Goal: Task Accomplishment & Management: Complete application form

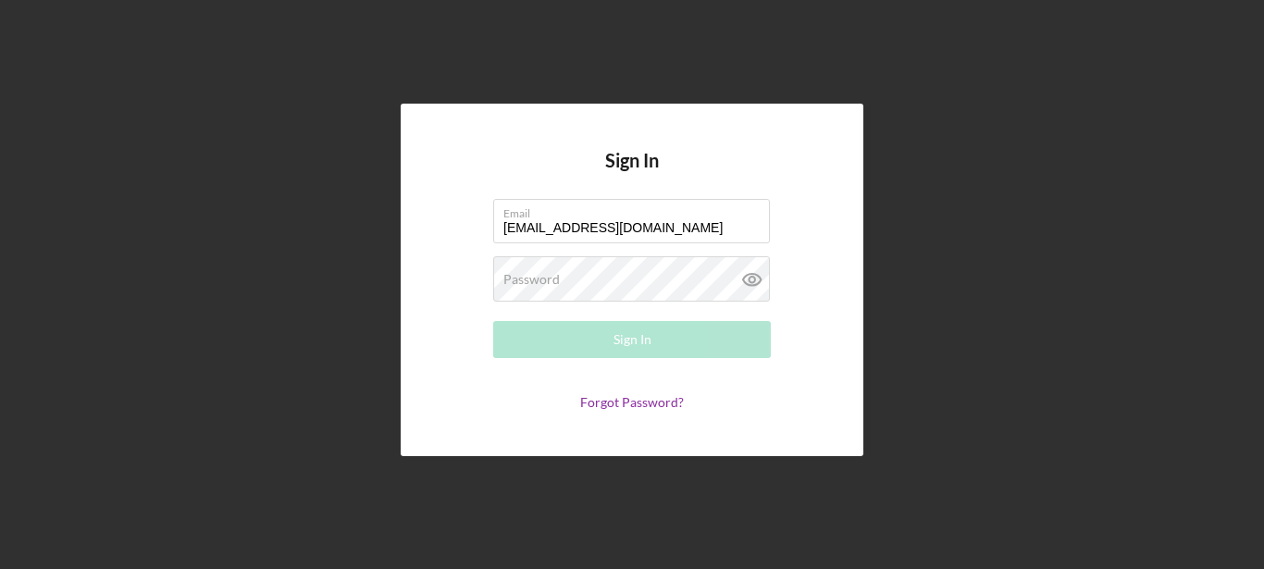
type input "[EMAIL_ADDRESS][DOMAIN_NAME]"
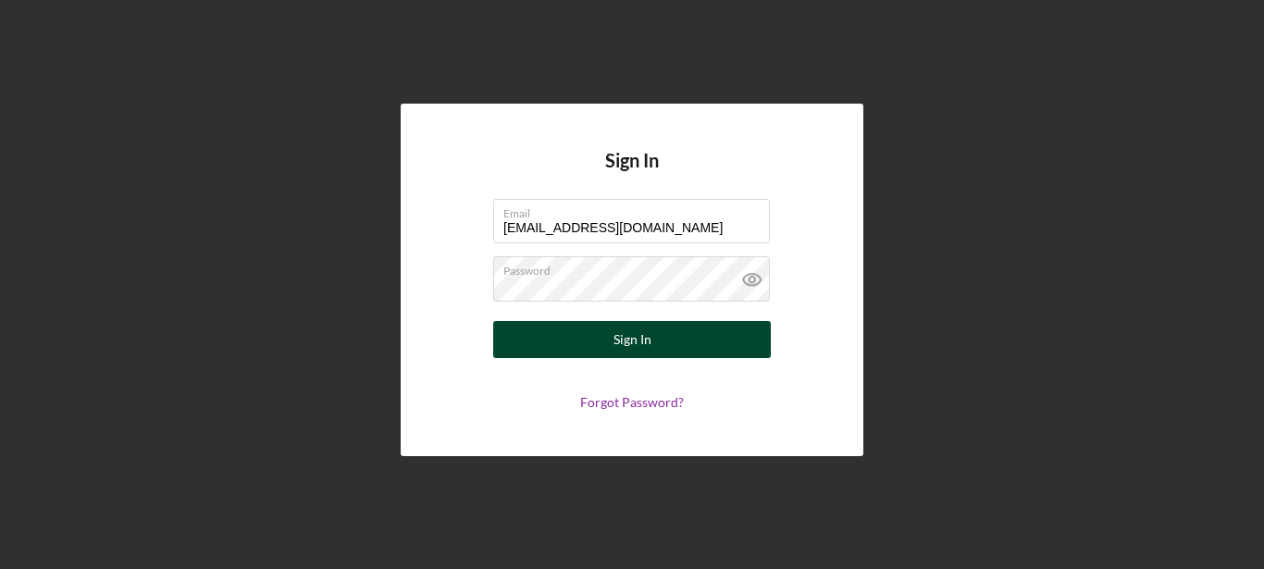
click at [649, 339] on div "Sign In" at bounding box center [632, 339] width 38 height 37
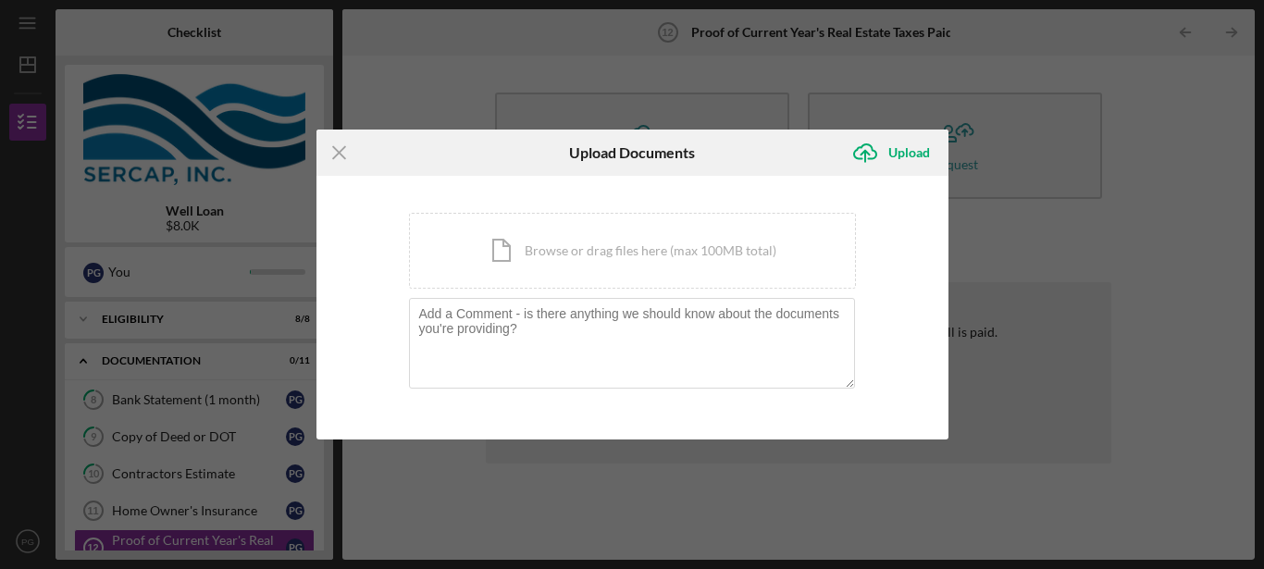
scroll to position [106, 0]
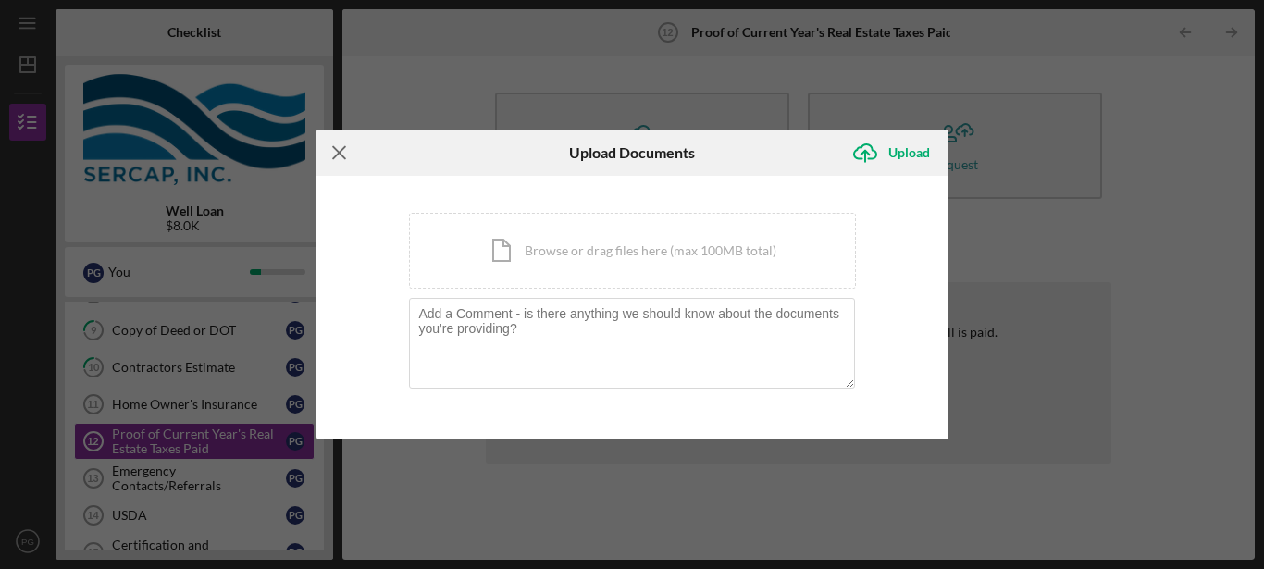
click at [337, 155] on line at bounding box center [339, 152] width 12 height 12
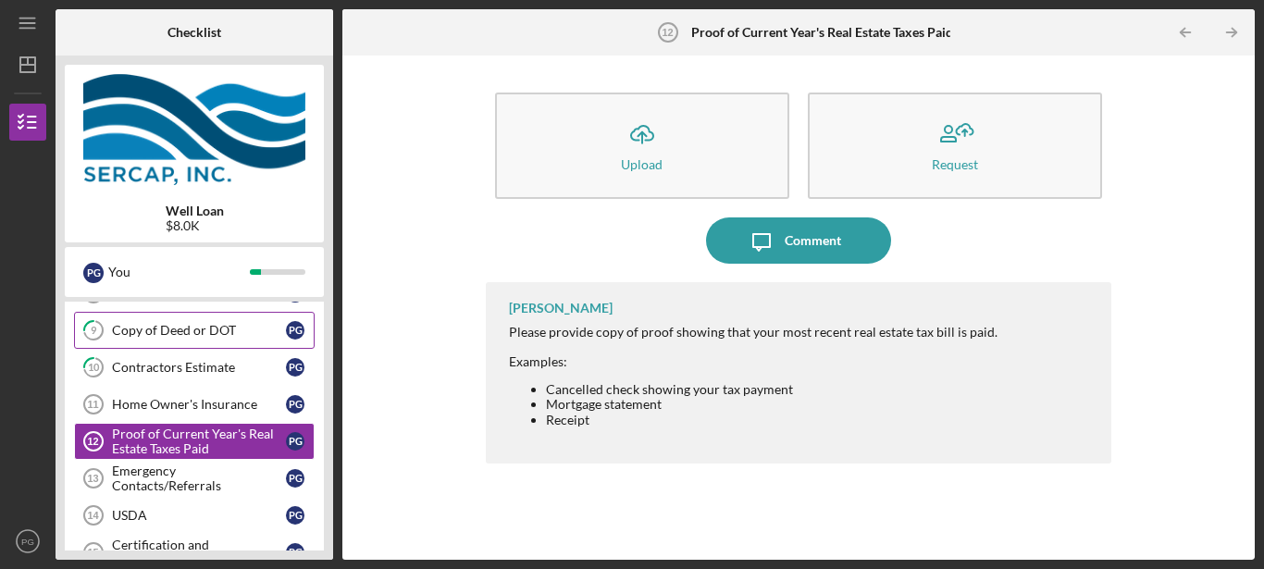
click at [195, 325] on div "Copy of Deed or DOT" at bounding box center [199, 330] width 174 height 15
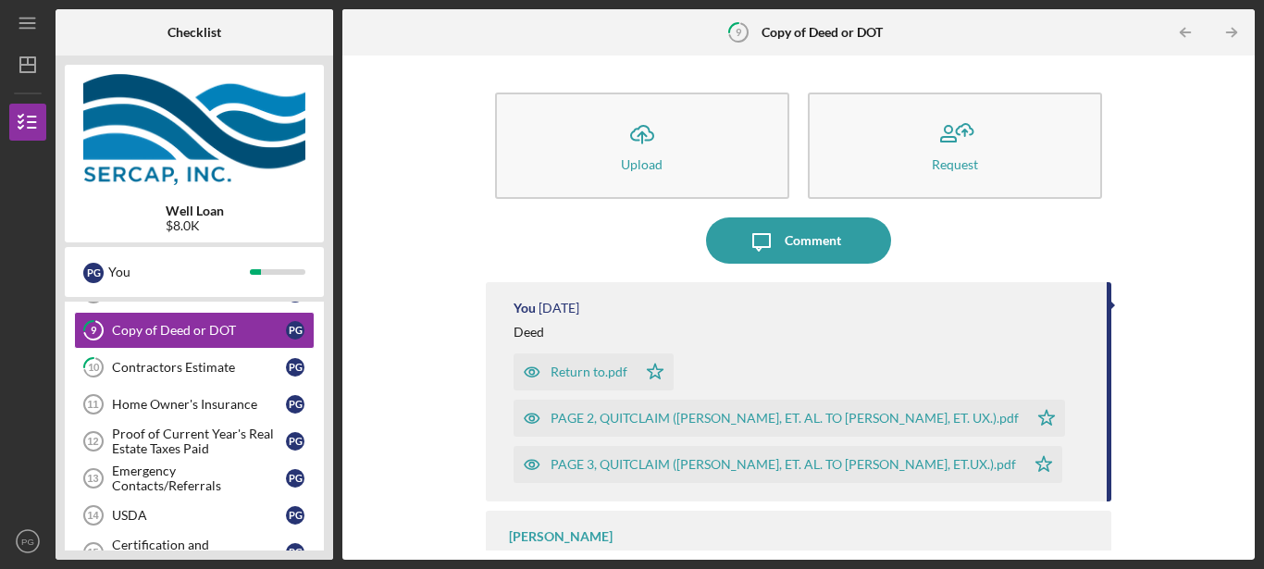
click at [574, 370] on div "Return to.pdf" at bounding box center [588, 371] width 77 height 15
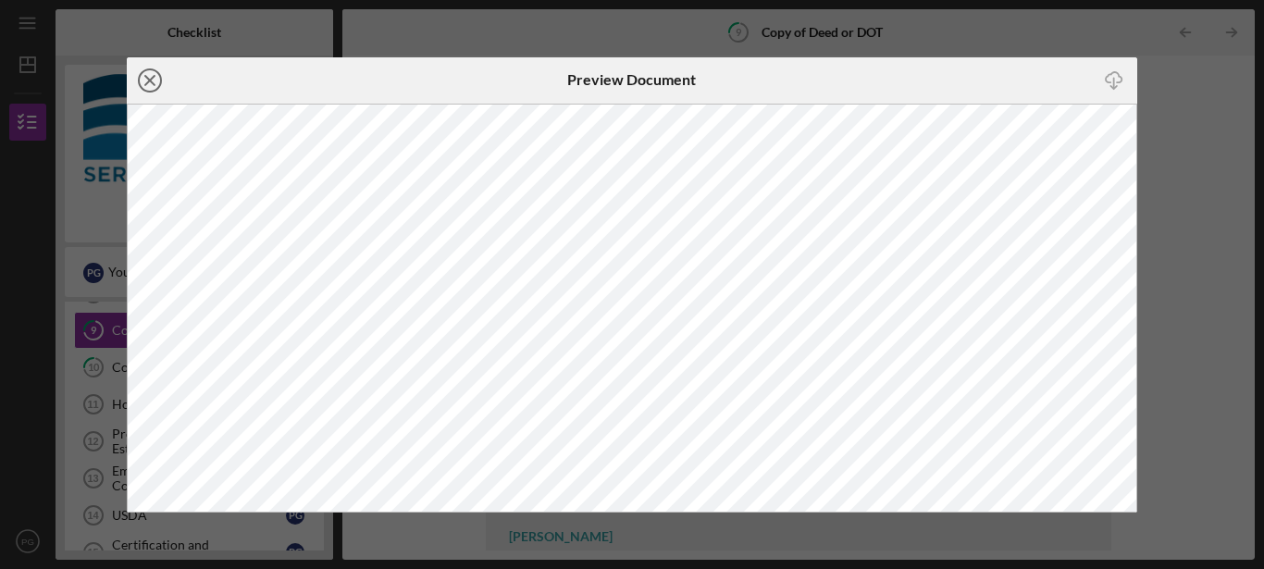
click at [149, 77] on icon "Icon/Close" at bounding box center [150, 80] width 46 height 46
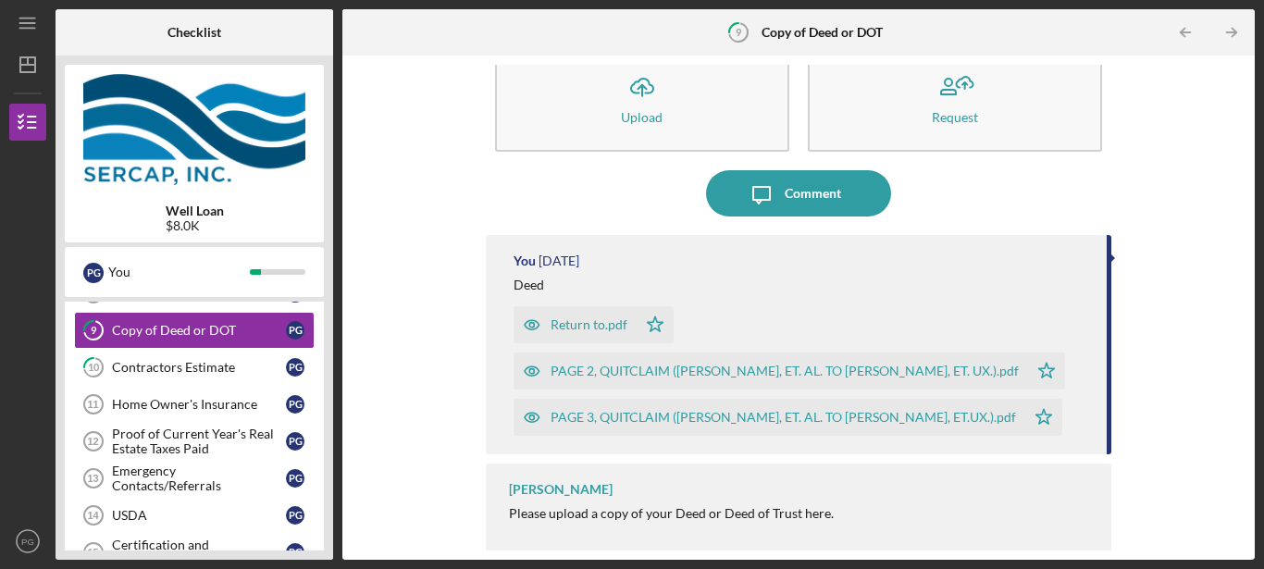
scroll to position [53, 0]
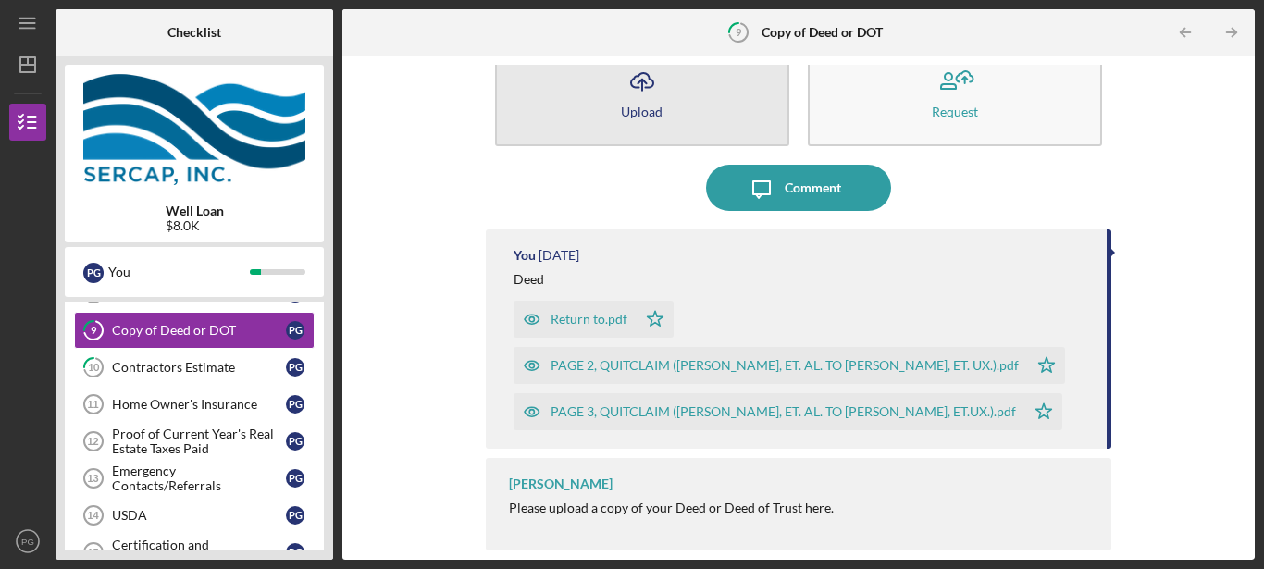
click at [634, 108] on div "Upload" at bounding box center [642, 112] width 42 height 14
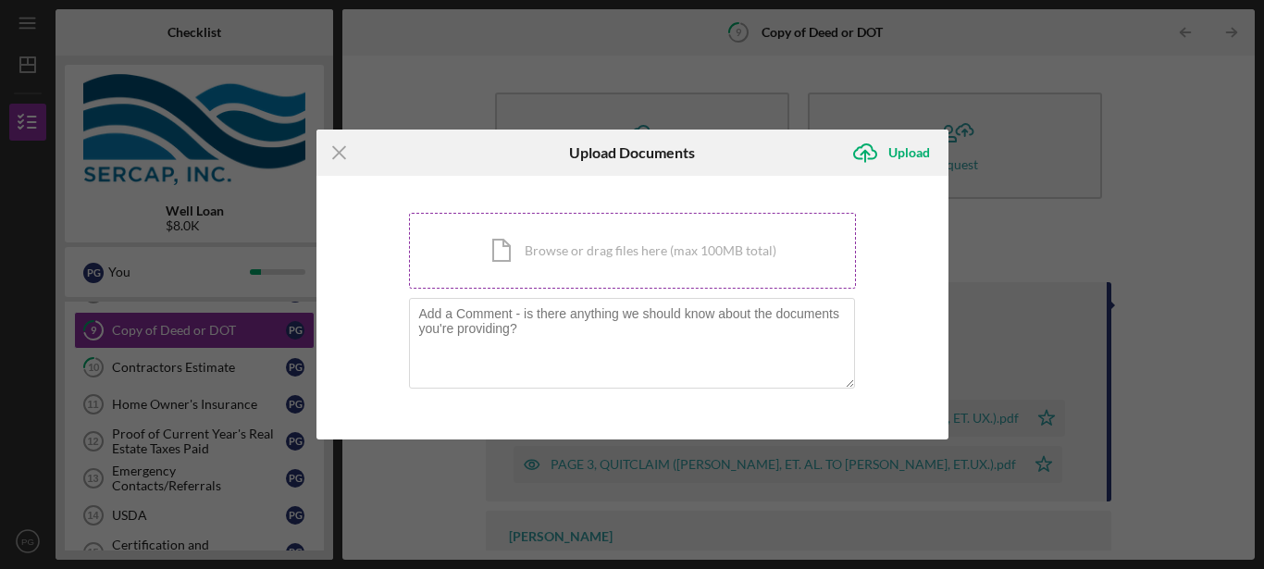
click at [642, 243] on div "Icon/Document Browse or drag files here (max 100MB total) Tap to choose files o…" at bounding box center [632, 251] width 447 height 76
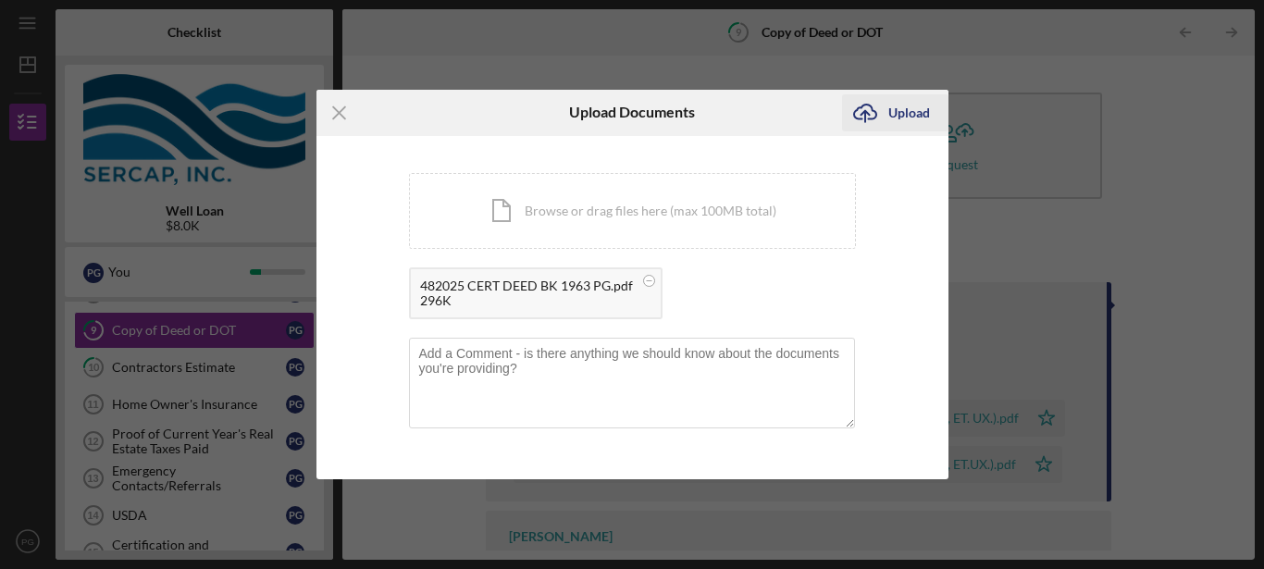
click at [905, 111] on div "Upload" at bounding box center [909, 112] width 42 height 37
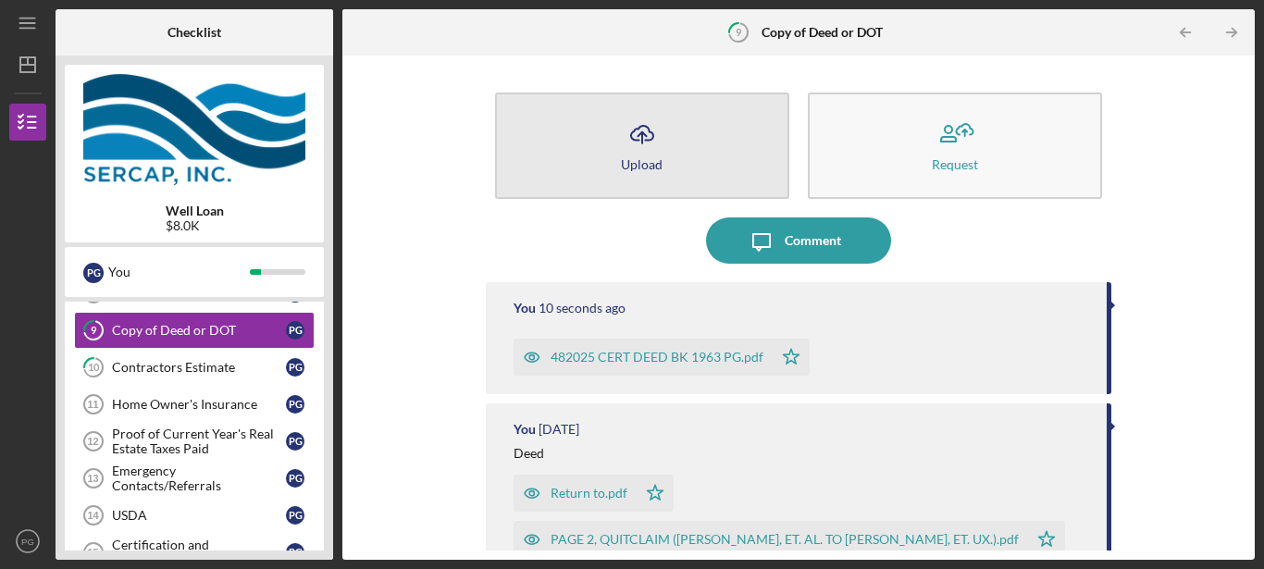
click at [638, 158] on div "Upload" at bounding box center [642, 164] width 42 height 14
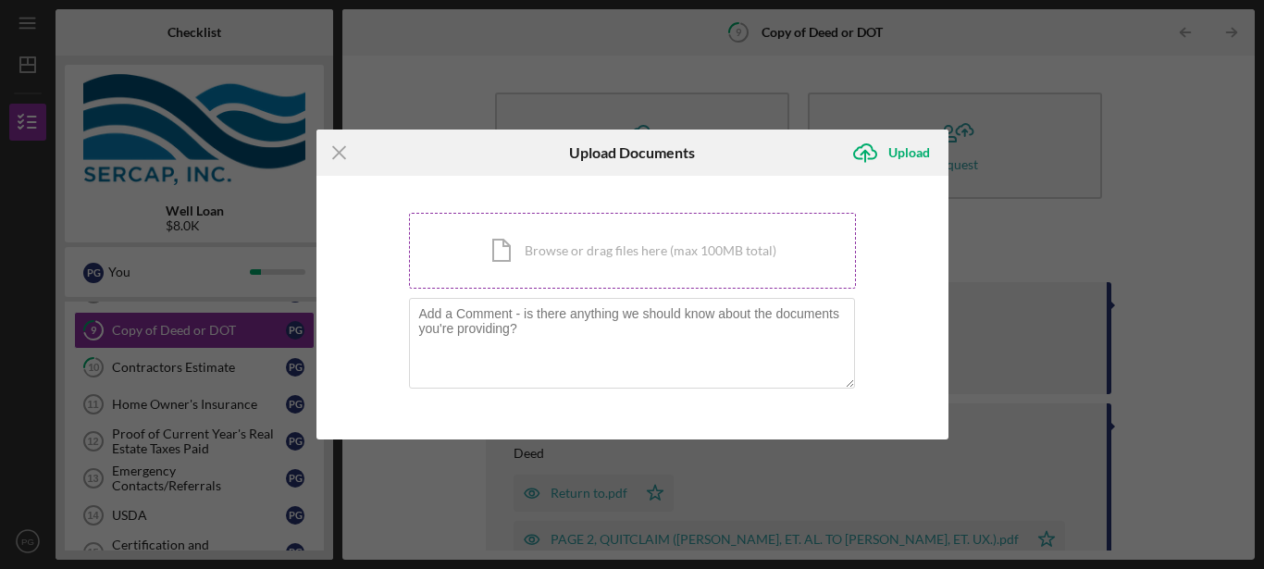
click at [502, 257] on div "Icon/Document Browse or drag files here (max 100MB total) Tap to choose files o…" at bounding box center [632, 251] width 447 height 76
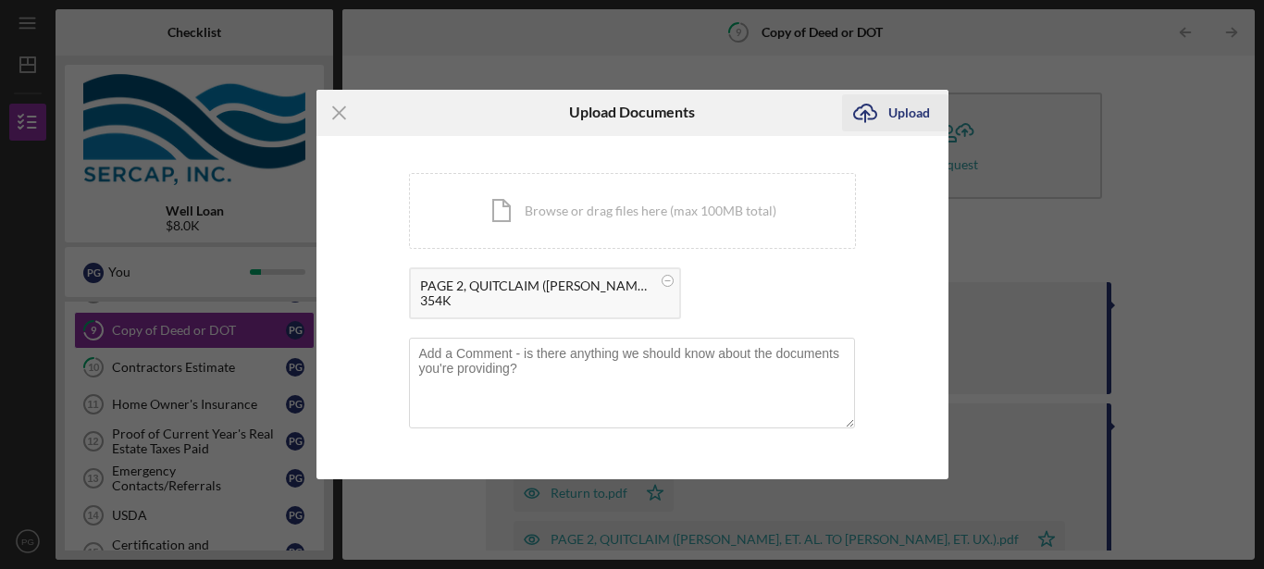
click at [897, 114] on div "Upload" at bounding box center [909, 112] width 42 height 37
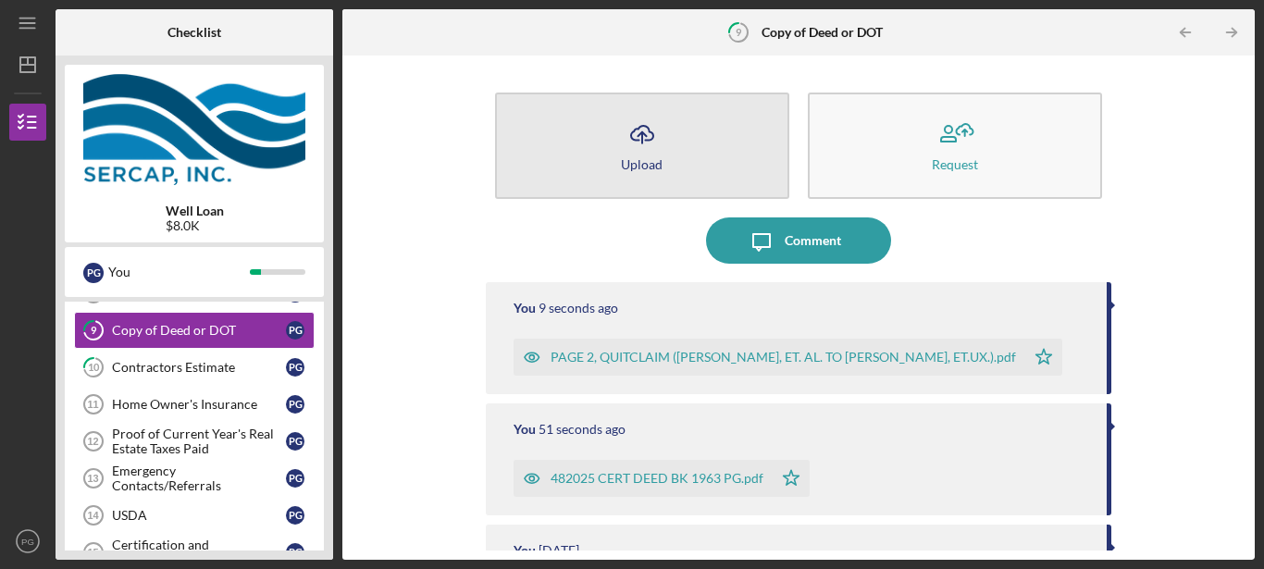
click at [639, 163] on div "Upload" at bounding box center [642, 164] width 42 height 14
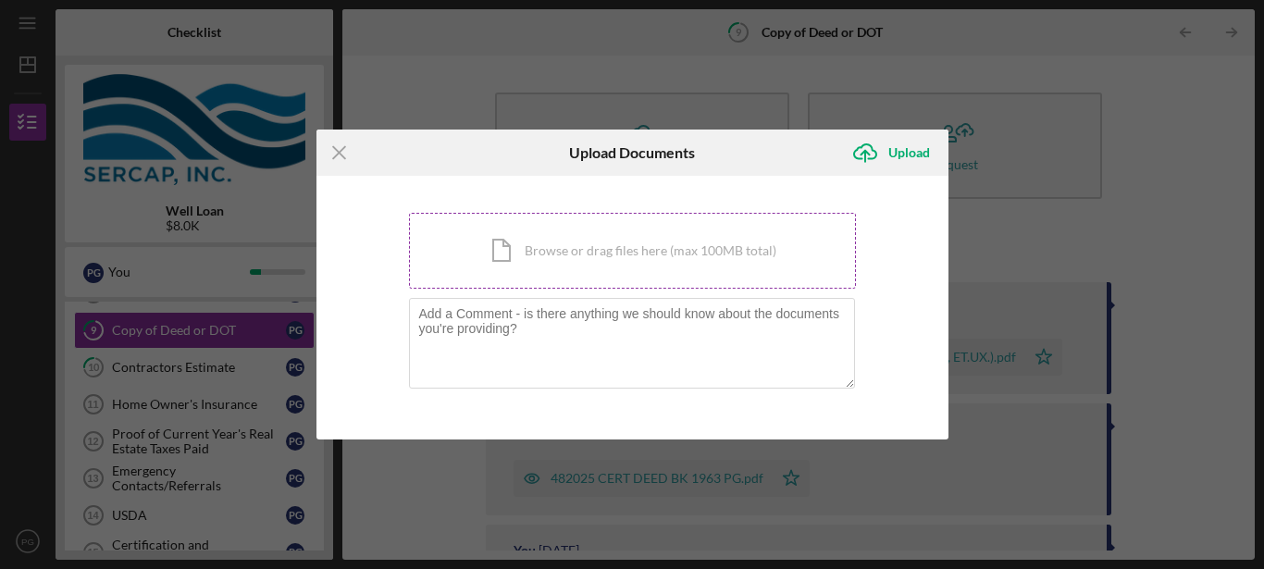
click at [499, 249] on div "Icon/Document Browse or drag files here (max 100MB total) Tap to choose files o…" at bounding box center [632, 251] width 447 height 76
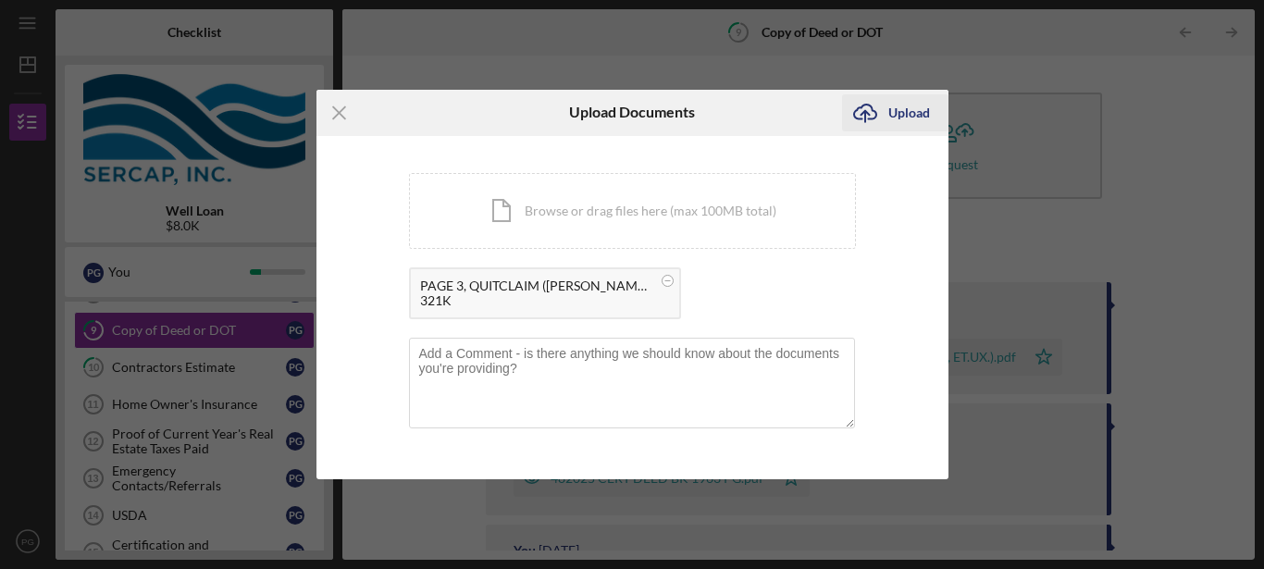
click at [902, 113] on div "Upload" at bounding box center [909, 112] width 42 height 37
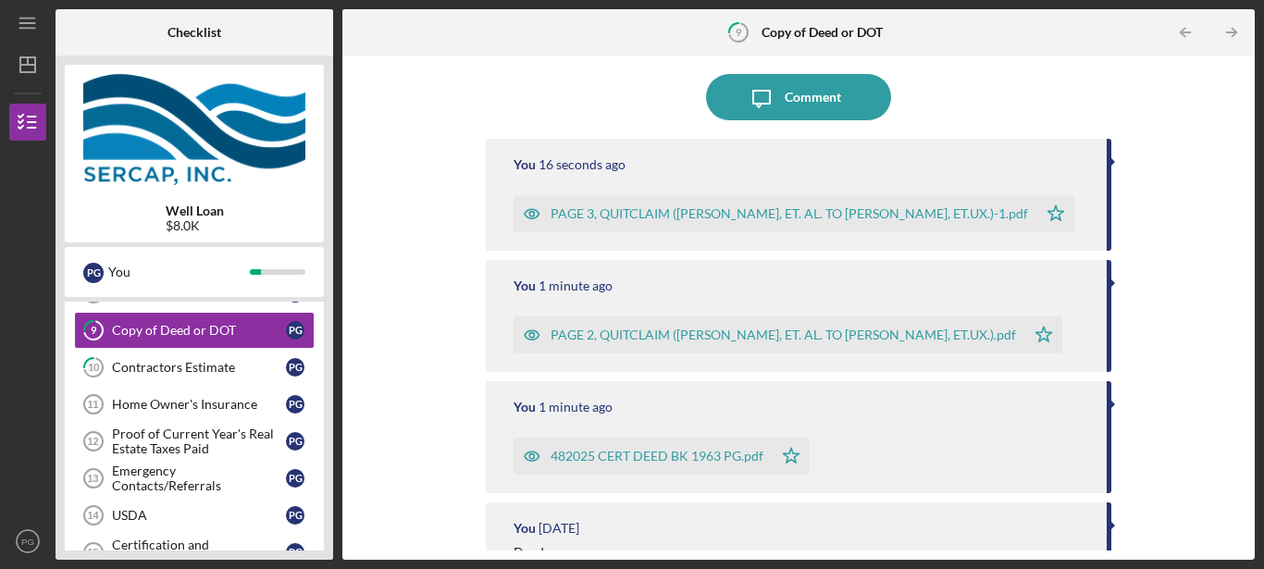
scroll to position [142, 0]
click at [415, 305] on div "Icon/Upload Upload Request Icon/Message Comment You 51 seconds ago PAGE 3, QUIT…" at bounding box center [798, 308] width 894 height 486
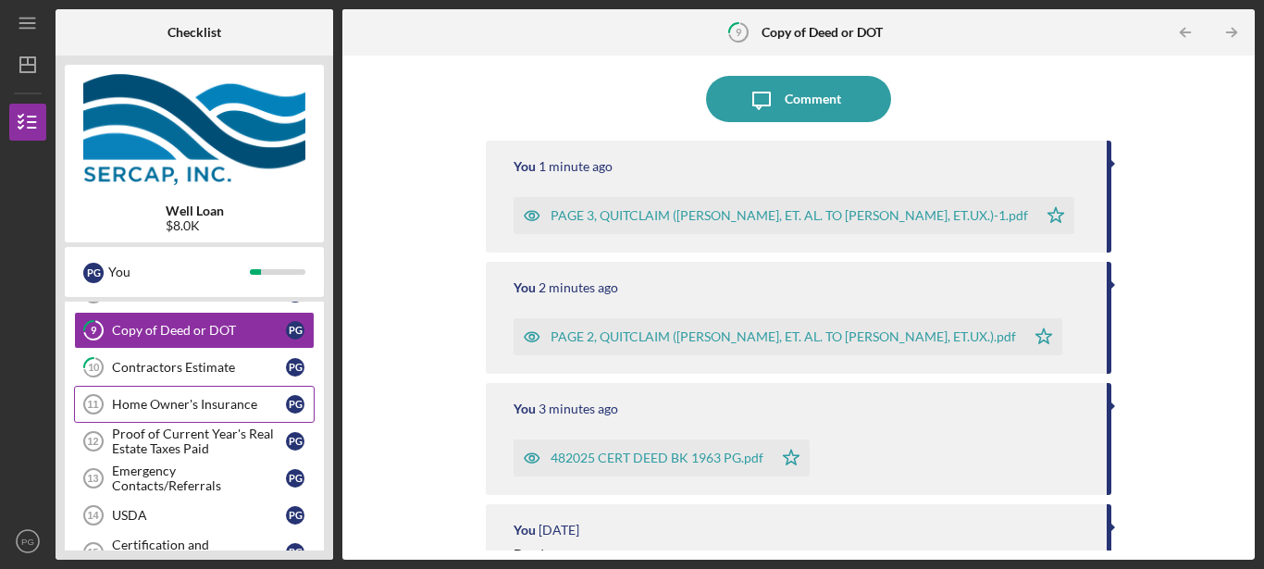
click at [190, 397] on link "Home Owner's Insurance 11 Home Owner's Insurance P G" at bounding box center [194, 404] width 240 height 37
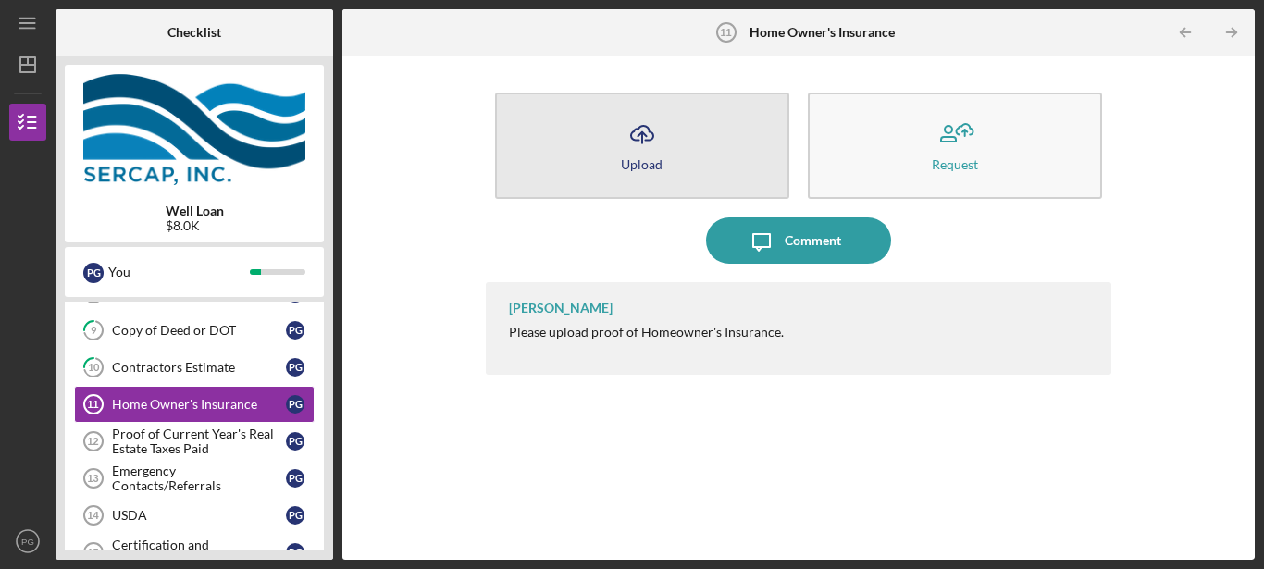
click at [636, 160] on div "Upload" at bounding box center [642, 164] width 42 height 14
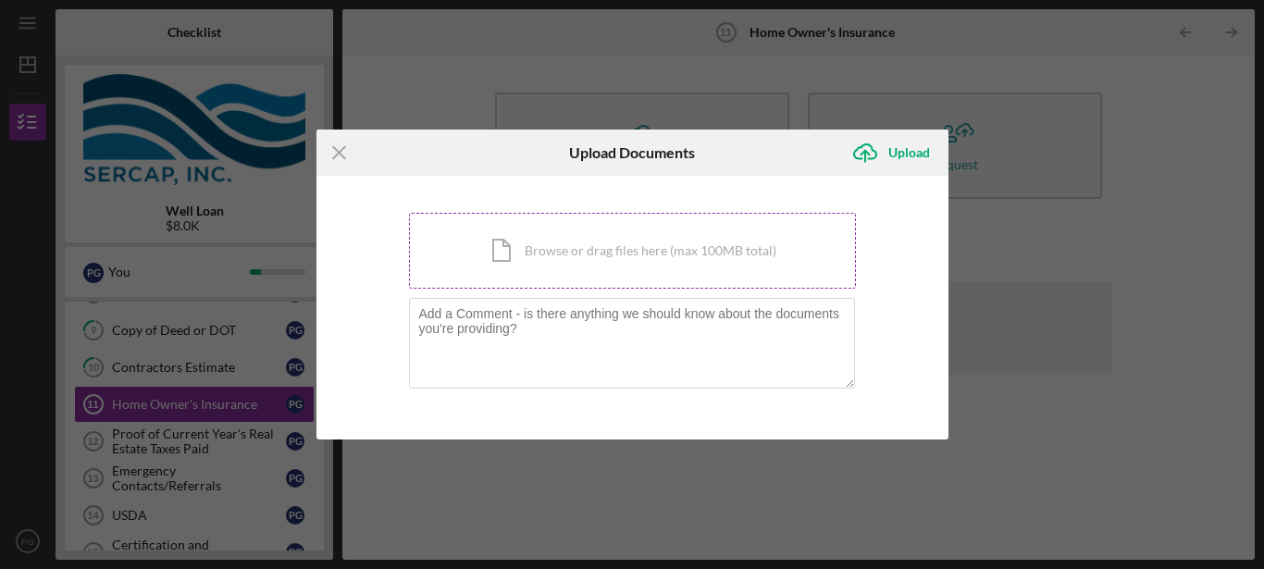
click at [501, 255] on div "Icon/Document Browse or drag files here (max 100MB total) Tap to choose files o…" at bounding box center [632, 251] width 447 height 76
click at [337, 155] on line at bounding box center [339, 152] width 12 height 12
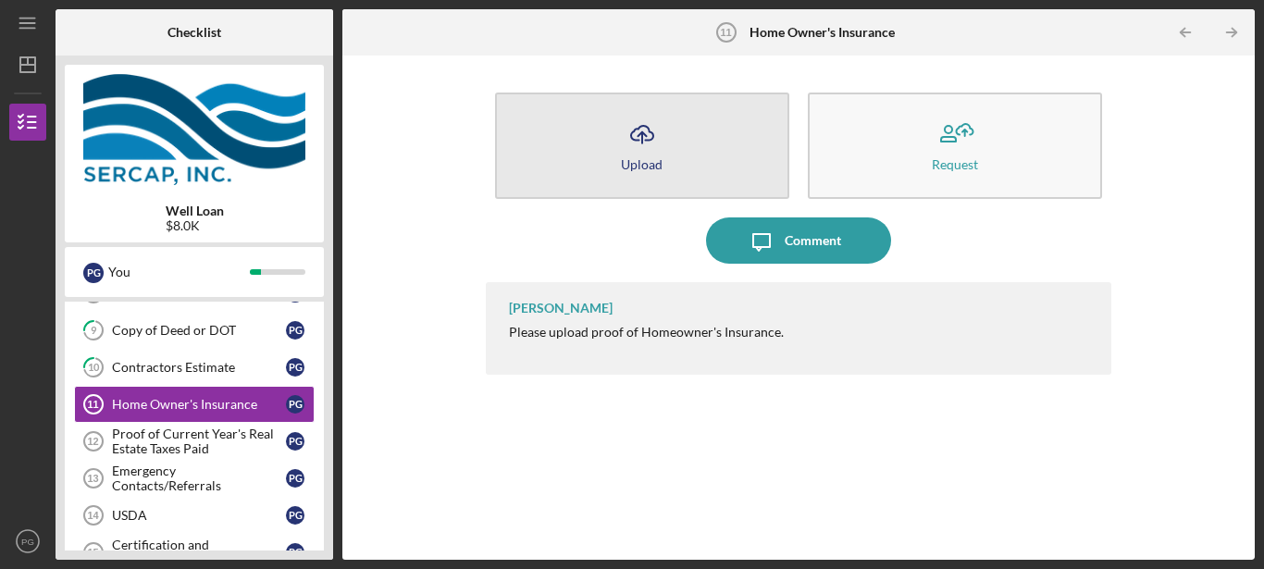
click at [637, 160] on div "Upload" at bounding box center [642, 164] width 42 height 14
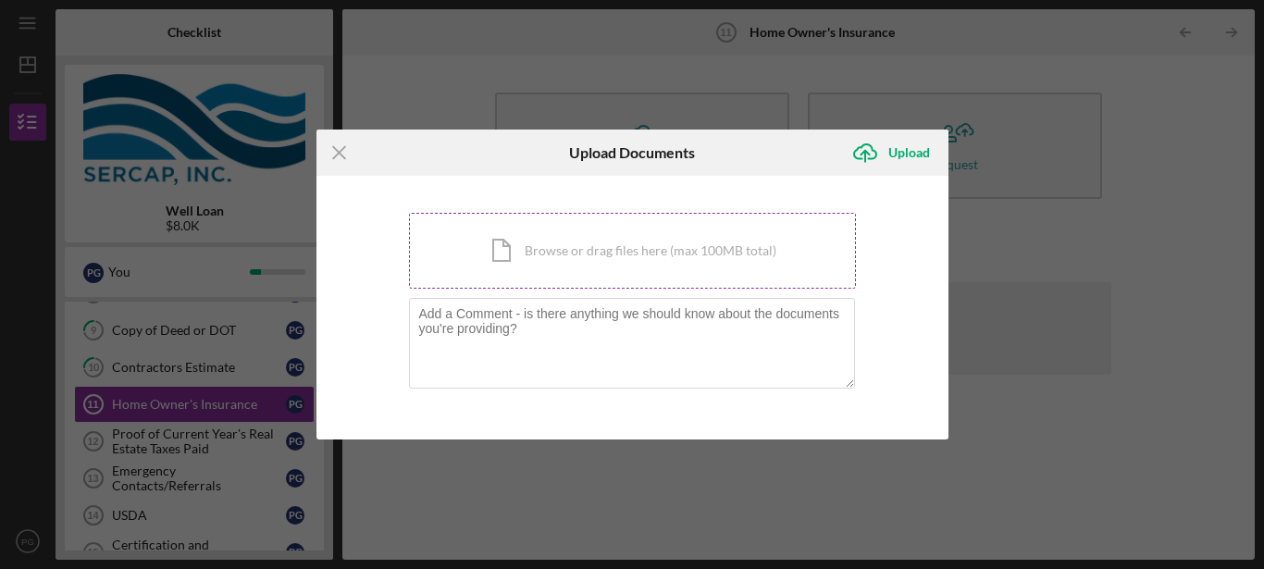
click at [502, 254] on div "Icon/Document Browse or drag files here (max 100MB total) Tap to choose files o…" at bounding box center [632, 251] width 447 height 76
click at [336, 153] on icon "Icon/Menu Close" at bounding box center [339, 152] width 46 height 46
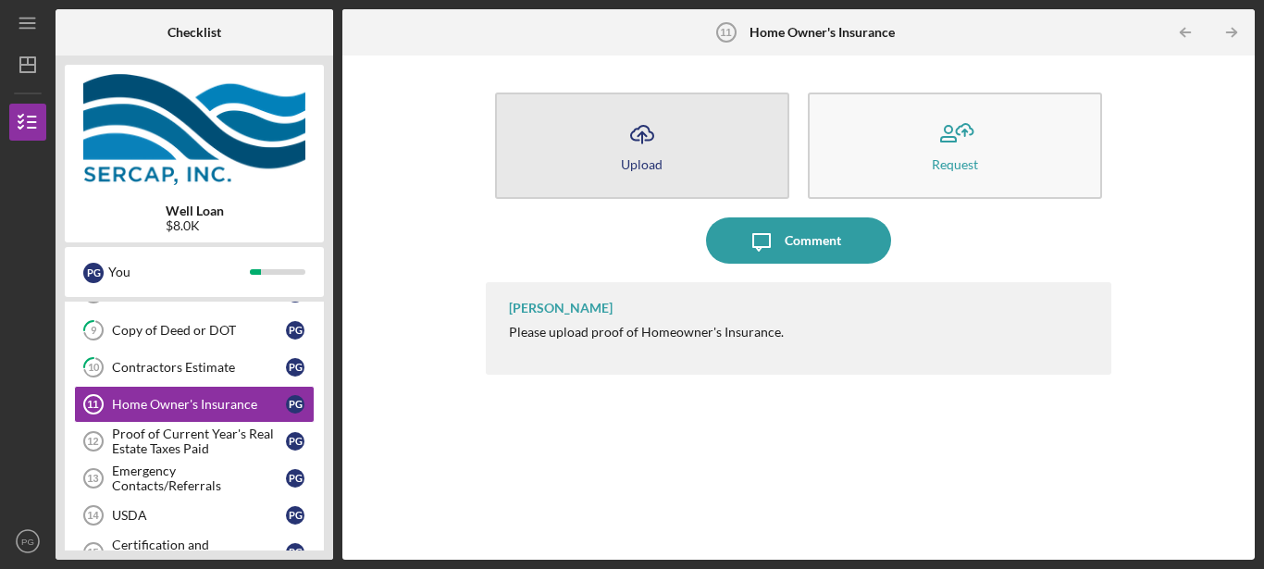
click at [643, 128] on icon "Icon/Upload" at bounding box center [642, 134] width 46 height 46
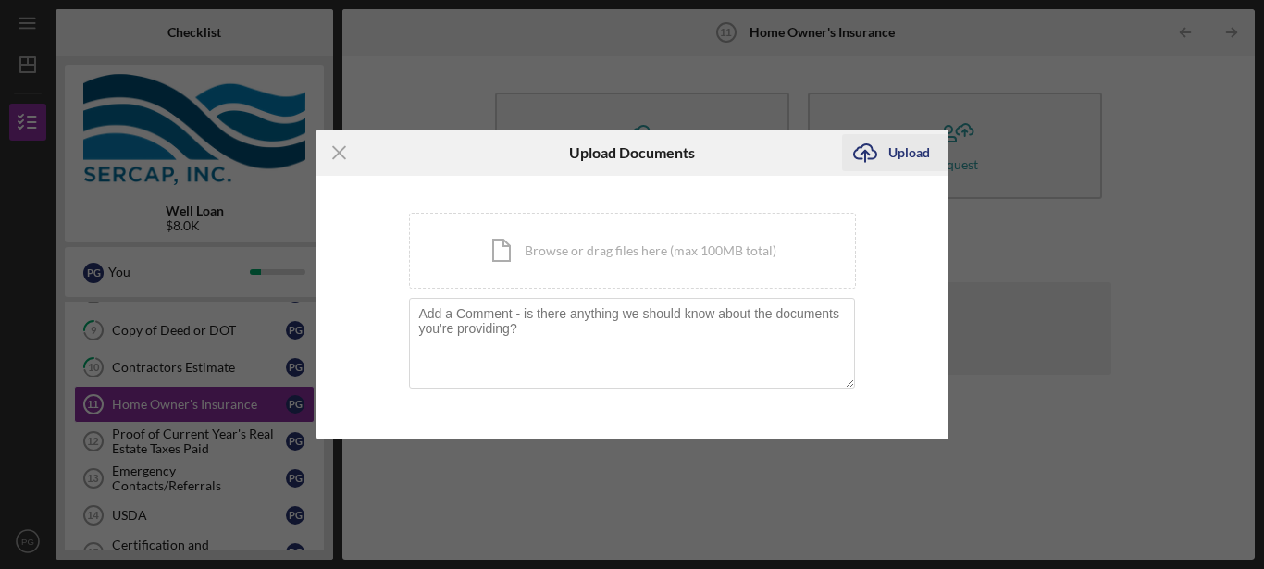
click at [907, 153] on div "Upload" at bounding box center [909, 152] width 42 height 37
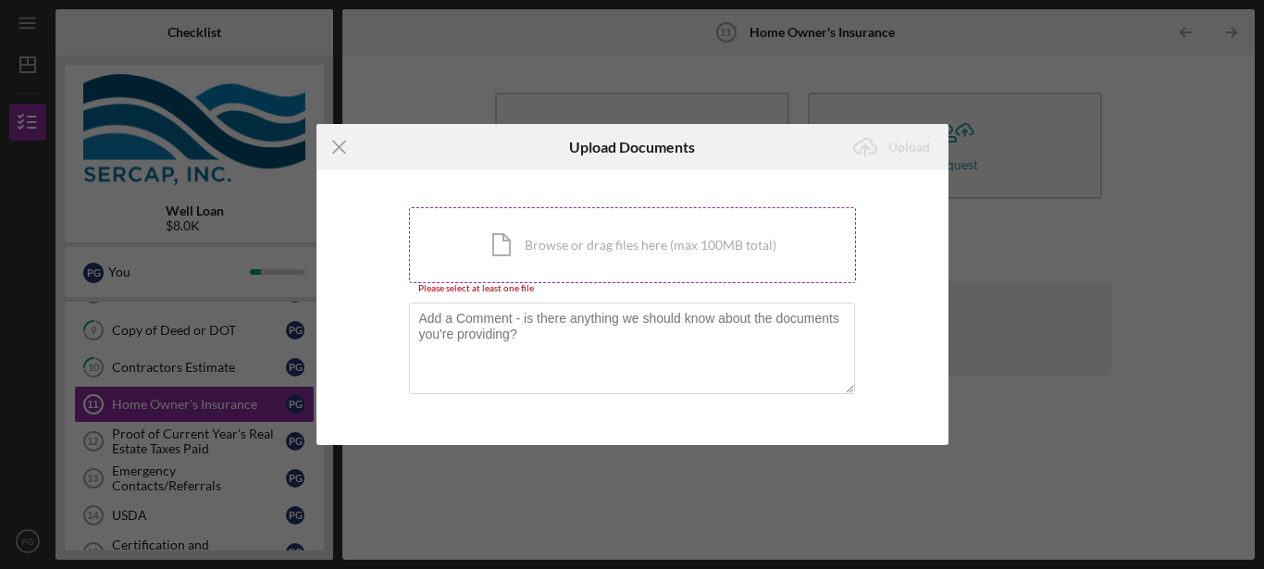
click at [538, 245] on div "Icon/Document Browse or drag files here (max 100MB total) Tap to choose files o…" at bounding box center [632, 245] width 447 height 76
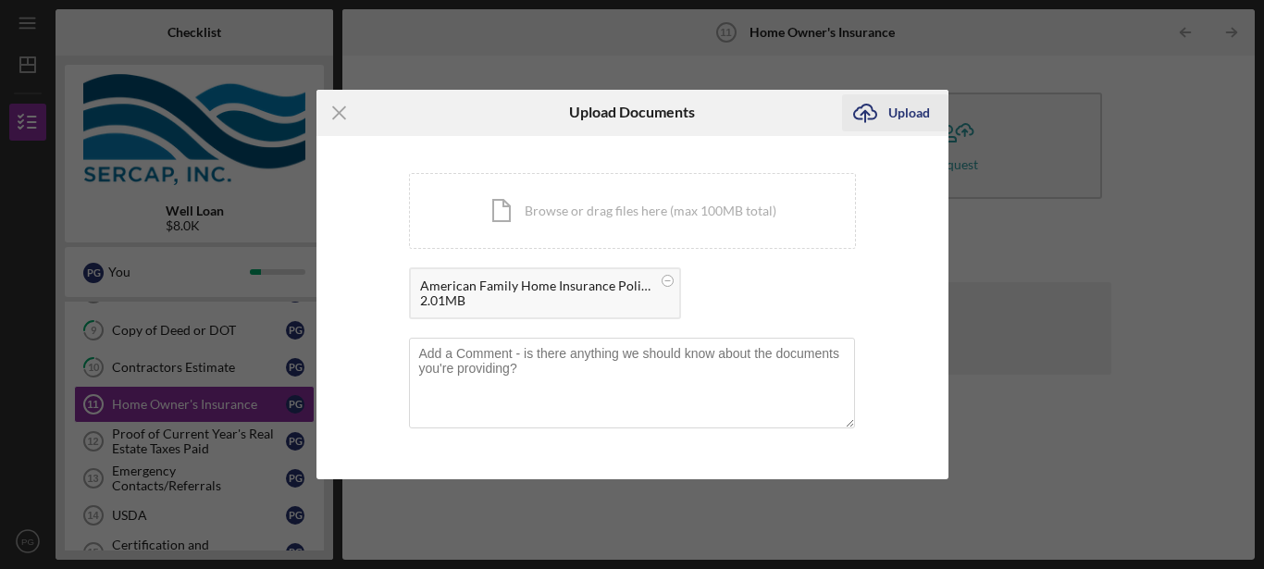
click at [905, 111] on div "Upload" at bounding box center [909, 112] width 42 height 37
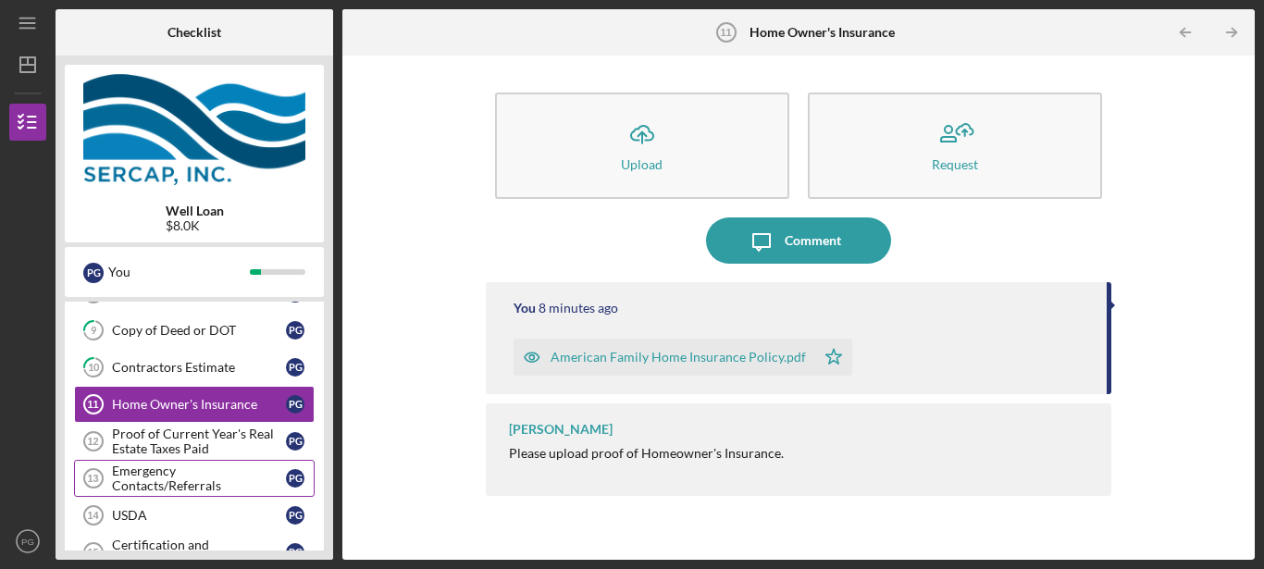
click at [176, 478] on div "Emergency Contacts/Referrals" at bounding box center [199, 478] width 174 height 30
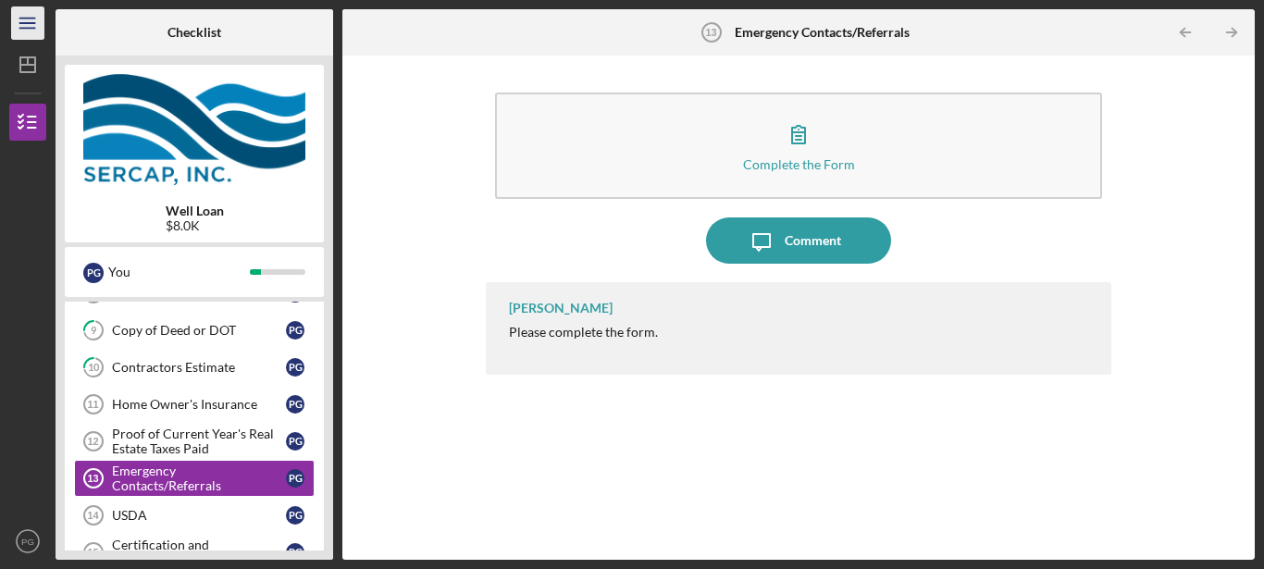
click at [31, 26] on icon "Icon/Menu" at bounding box center [28, 24] width 42 height 42
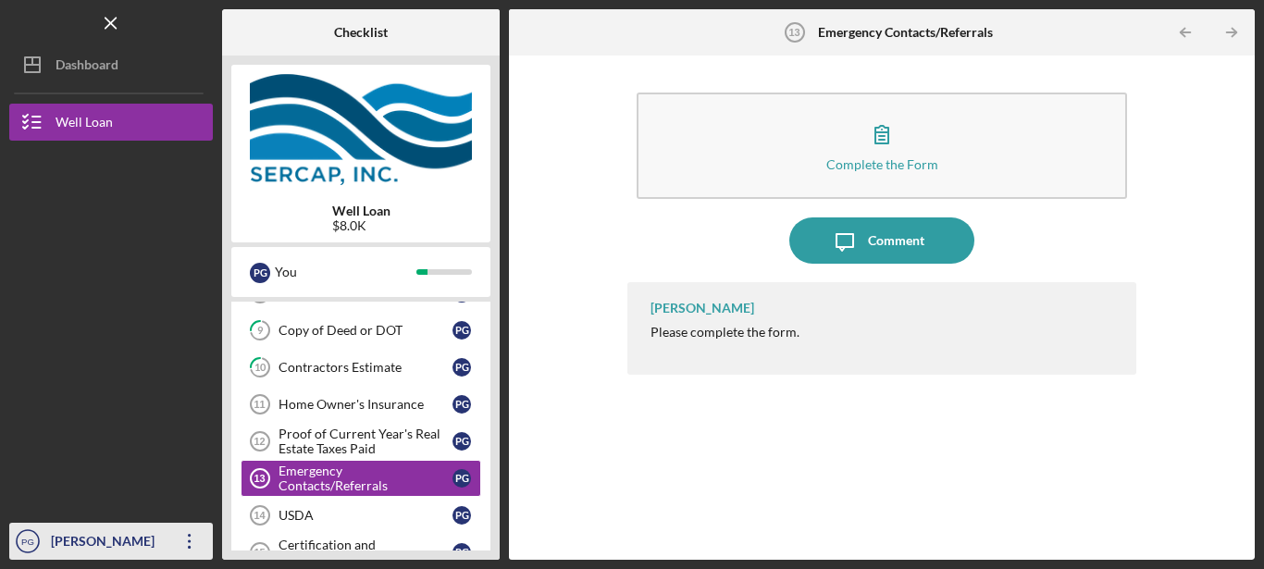
click at [193, 540] on icon "Icon/Overflow" at bounding box center [189, 541] width 46 height 46
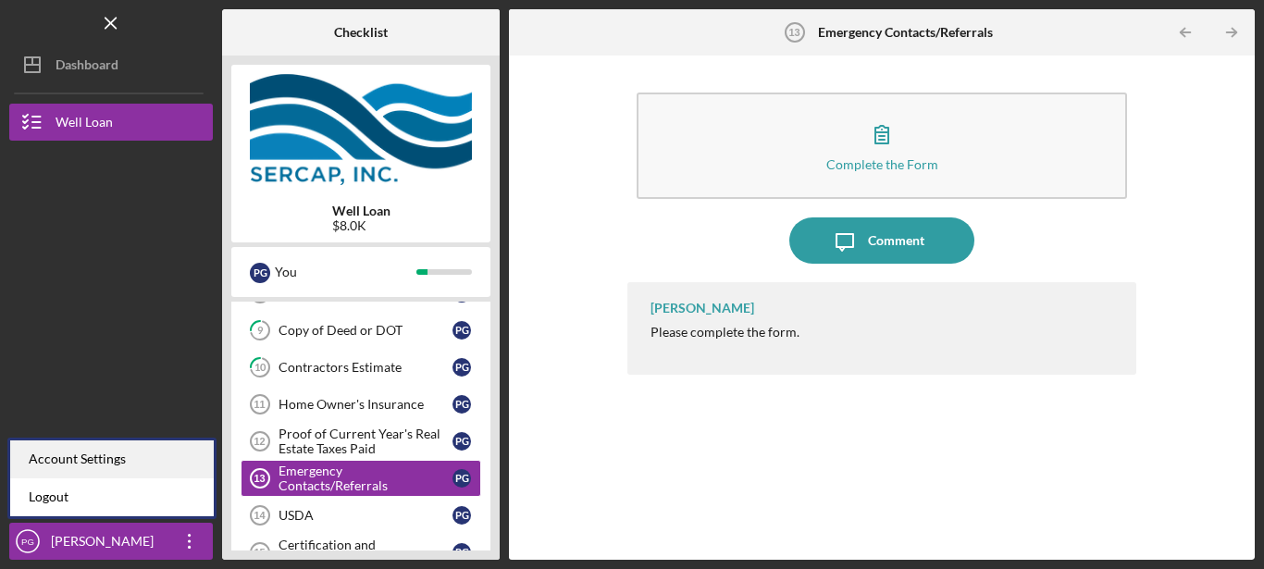
click at [100, 458] on div "Account Settings" at bounding box center [111, 459] width 203 height 38
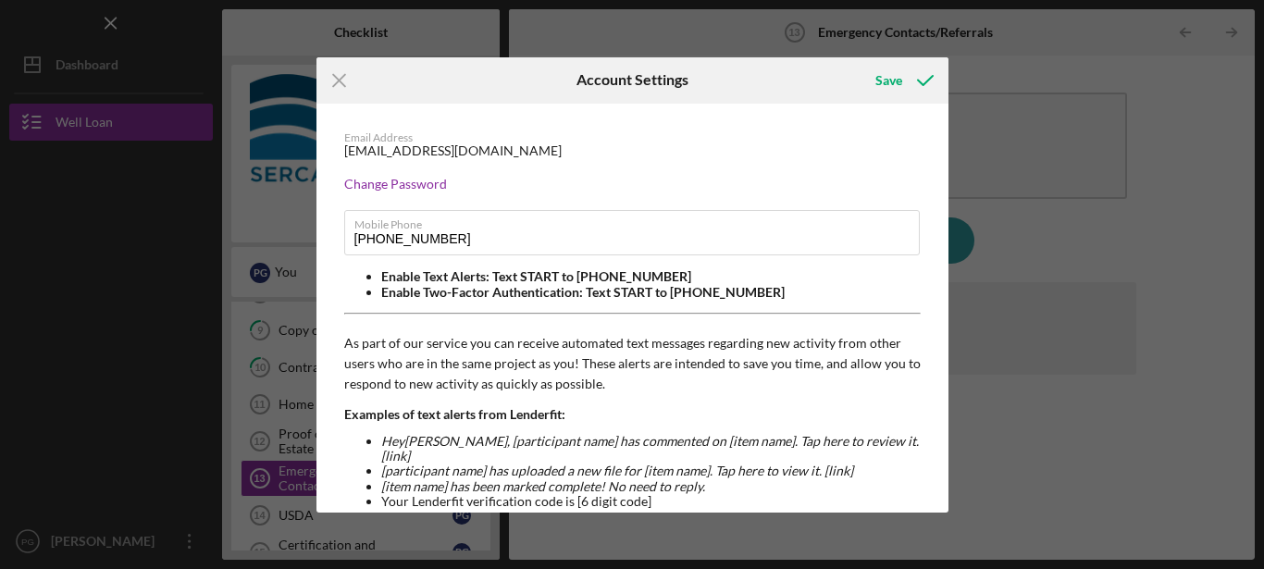
click at [446, 151] on div "[EMAIL_ADDRESS][DOMAIN_NAME]" at bounding box center [452, 150] width 217 height 15
click at [444, 153] on div "[EMAIL_ADDRESS][DOMAIN_NAME]" at bounding box center [452, 150] width 217 height 15
click at [448, 152] on div "[EMAIL_ADDRESS][DOMAIN_NAME]" at bounding box center [452, 150] width 217 height 15
click at [475, 149] on div "[EMAIL_ADDRESS][DOMAIN_NAME]" at bounding box center [452, 150] width 217 height 15
click at [474, 149] on div "[EMAIL_ADDRESS][DOMAIN_NAME]" at bounding box center [452, 150] width 217 height 15
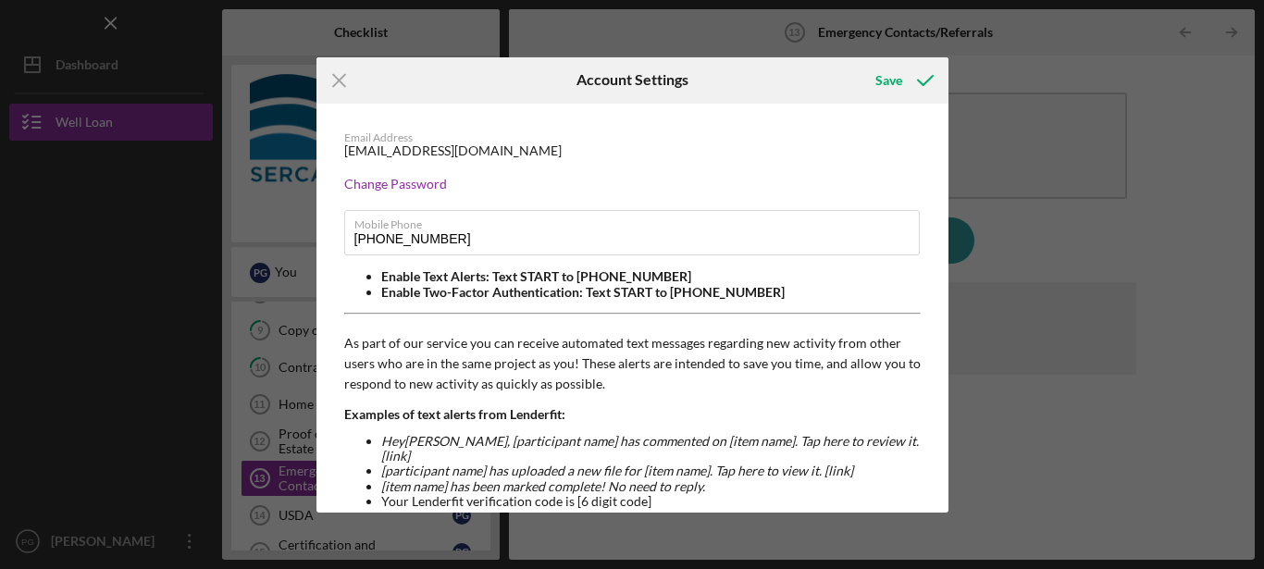
click at [474, 148] on div "[EMAIL_ADDRESS][DOMAIN_NAME]" at bounding box center [452, 150] width 217 height 15
click at [474, 146] on div "[EMAIL_ADDRESS][DOMAIN_NAME]" at bounding box center [452, 150] width 217 height 15
click at [471, 147] on div "[EMAIL_ADDRESS][DOMAIN_NAME]" at bounding box center [452, 150] width 217 height 15
click at [464, 151] on div "[EMAIL_ADDRESS][DOMAIN_NAME]" at bounding box center [452, 150] width 217 height 15
click at [462, 236] on input "[PHONE_NUMBER]" at bounding box center [631, 232] width 575 height 44
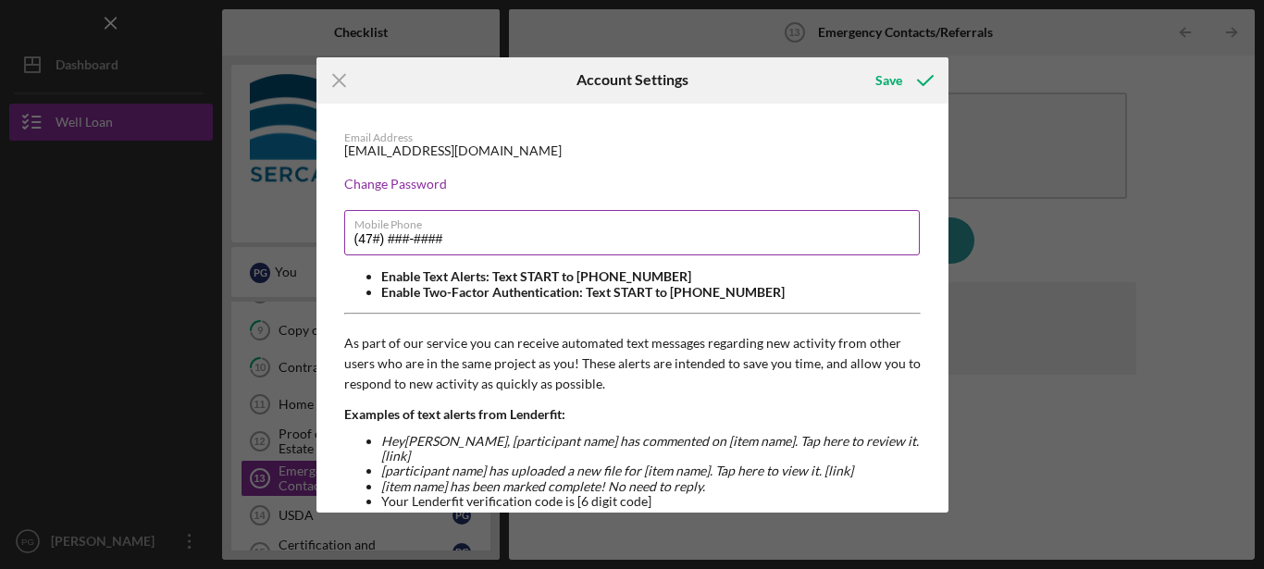
type input "(4##) ###-####"
type input "[PHONE_NUMBER]"
click at [434, 154] on div "[EMAIL_ADDRESS][DOMAIN_NAME]" at bounding box center [452, 150] width 217 height 15
click at [438, 153] on div "[EMAIL_ADDRESS][DOMAIN_NAME]" at bounding box center [452, 150] width 217 height 15
click at [439, 153] on div "[EMAIL_ADDRESS][DOMAIN_NAME]" at bounding box center [452, 150] width 217 height 15
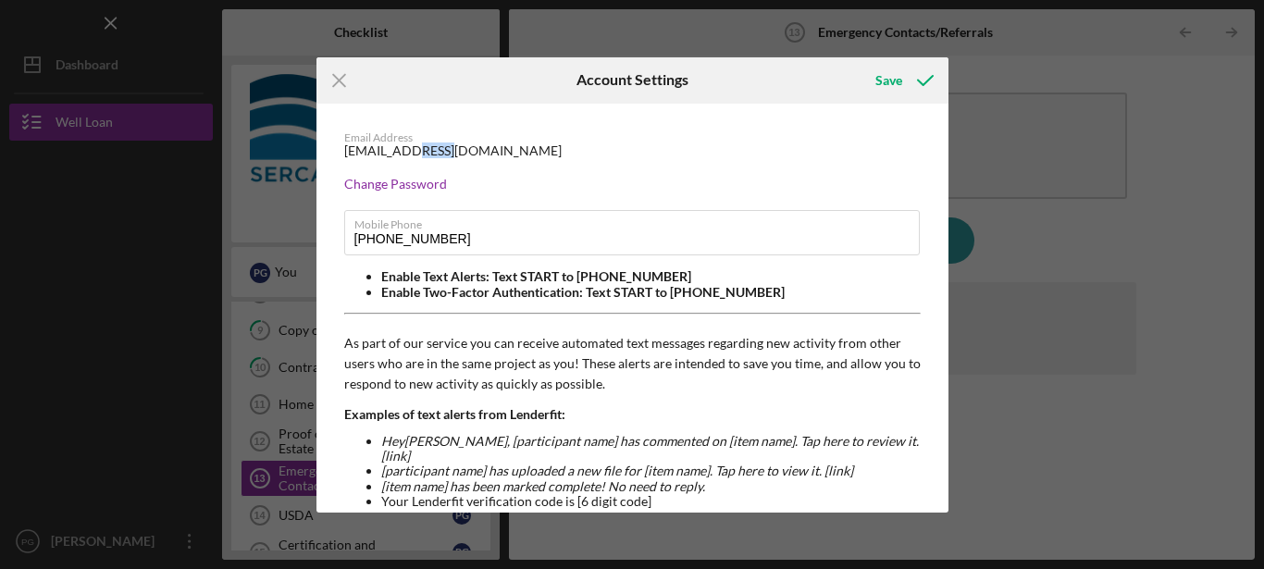
click at [439, 153] on div "[EMAIL_ADDRESS][DOMAIN_NAME]" at bounding box center [452, 150] width 217 height 15
click at [440, 149] on div "[EMAIL_ADDRESS][DOMAIN_NAME]" at bounding box center [452, 150] width 217 height 15
drag, startPoint x: 446, startPoint y: 154, endPoint x: 277, endPoint y: 162, distance: 169.4
click at [316, 162] on div "Email Address [EMAIL_ADDRESS][DOMAIN_NAME] Change Password Mobile Phone [PHONE_…" at bounding box center [632, 308] width 632 height 409
click at [493, 147] on div "Email Address [EMAIL_ADDRESS][DOMAIN_NAME]" at bounding box center [632, 145] width 576 height 28
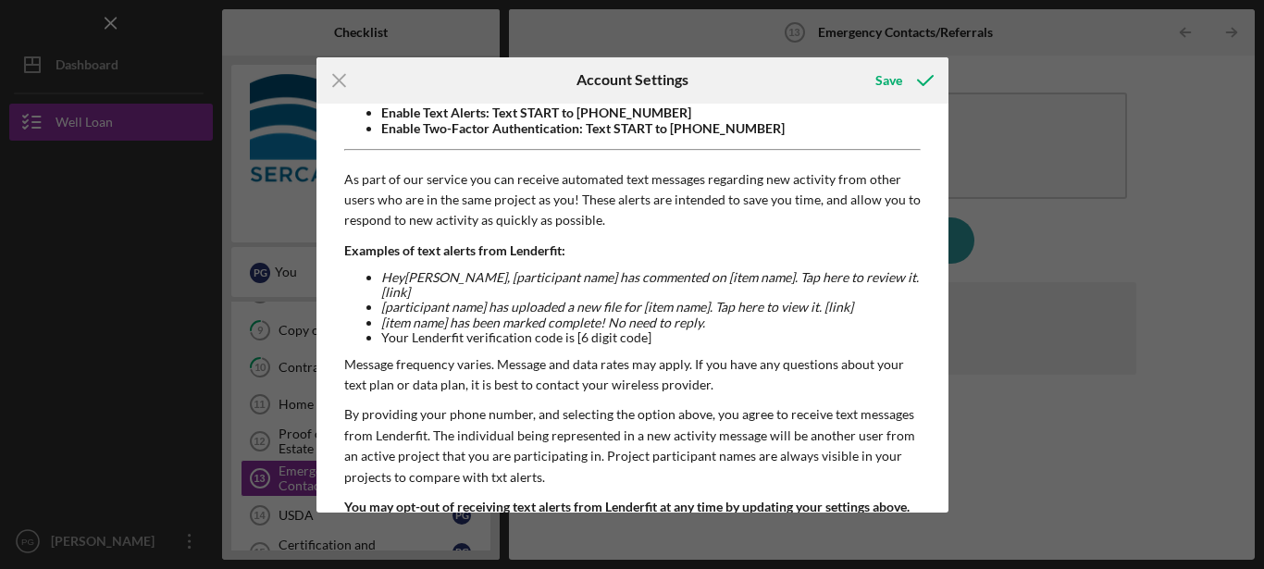
scroll to position [244, 0]
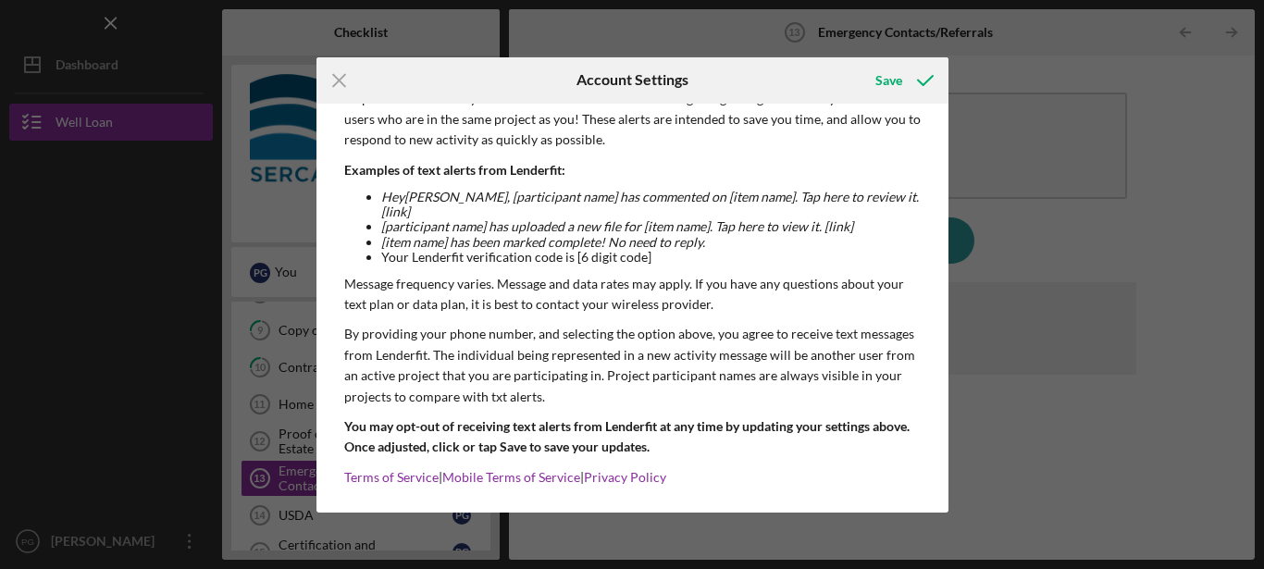
drag, startPoint x: 939, startPoint y: 503, endPoint x: 927, endPoint y: 504, distance: 12.1
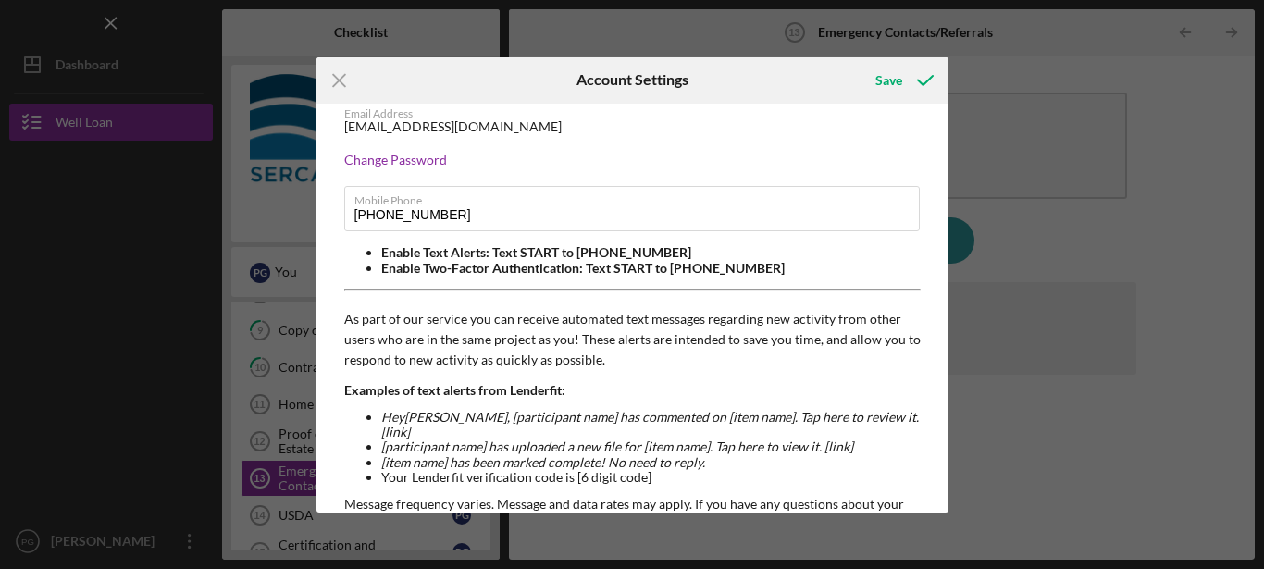
scroll to position [0, 0]
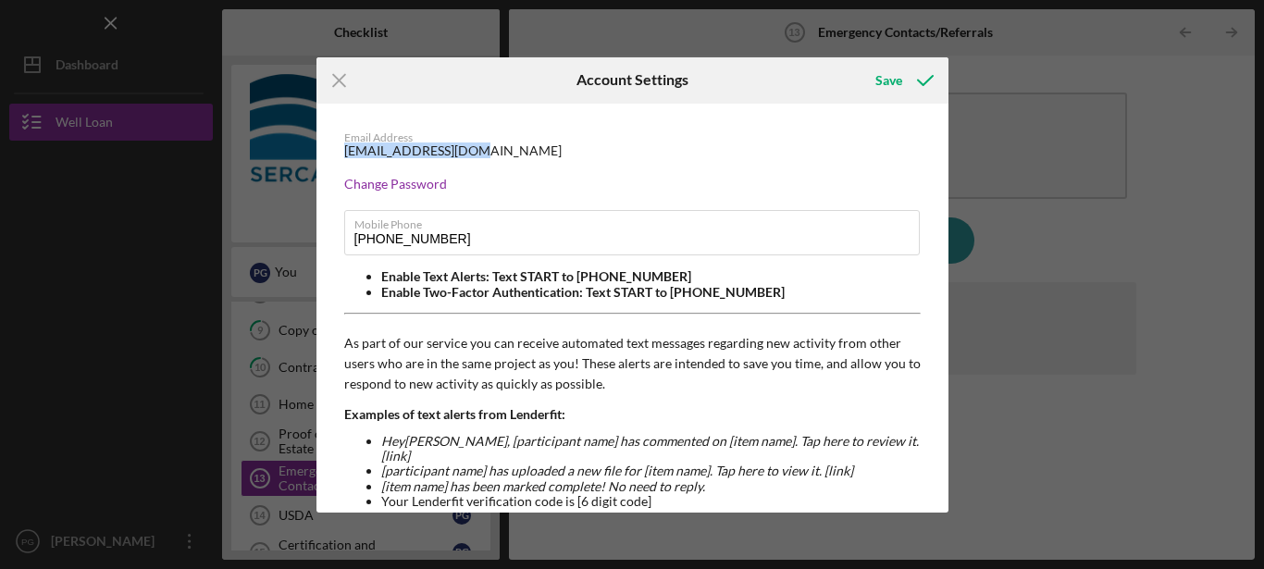
drag, startPoint x: 473, startPoint y: 144, endPoint x: 304, endPoint y: 146, distance: 168.4
click at [316, 146] on div "Email Address [EMAIL_ADDRESS][DOMAIN_NAME] Change Password Mobile Phone [PHONE_…" at bounding box center [632, 308] width 632 height 409
click at [608, 158] on div "Email Address [EMAIL_ADDRESS][DOMAIN_NAME]" at bounding box center [632, 145] width 576 height 28
click at [471, 148] on div "[EMAIL_ADDRESS][DOMAIN_NAME]" at bounding box center [452, 150] width 217 height 15
click at [463, 146] on div "[EMAIL_ADDRESS][DOMAIN_NAME]" at bounding box center [452, 150] width 217 height 15
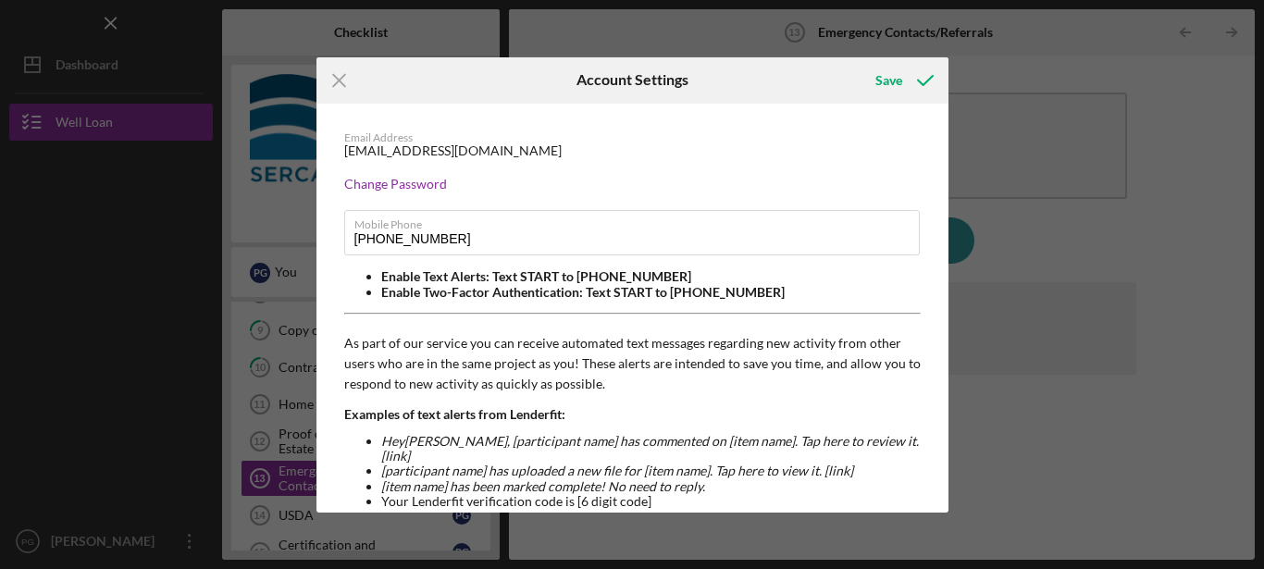
click at [463, 146] on div "[EMAIL_ADDRESS][DOMAIN_NAME]" at bounding box center [452, 150] width 217 height 15
click at [467, 150] on div "[EMAIL_ADDRESS][DOMAIN_NAME]" at bounding box center [452, 150] width 217 height 15
click at [476, 150] on div "Email Address [EMAIL_ADDRESS][DOMAIN_NAME]" at bounding box center [632, 145] width 576 height 28
click at [471, 148] on div "[EMAIL_ADDRESS][DOMAIN_NAME]" at bounding box center [452, 150] width 217 height 15
click at [894, 76] on div "Save" at bounding box center [888, 80] width 27 height 37
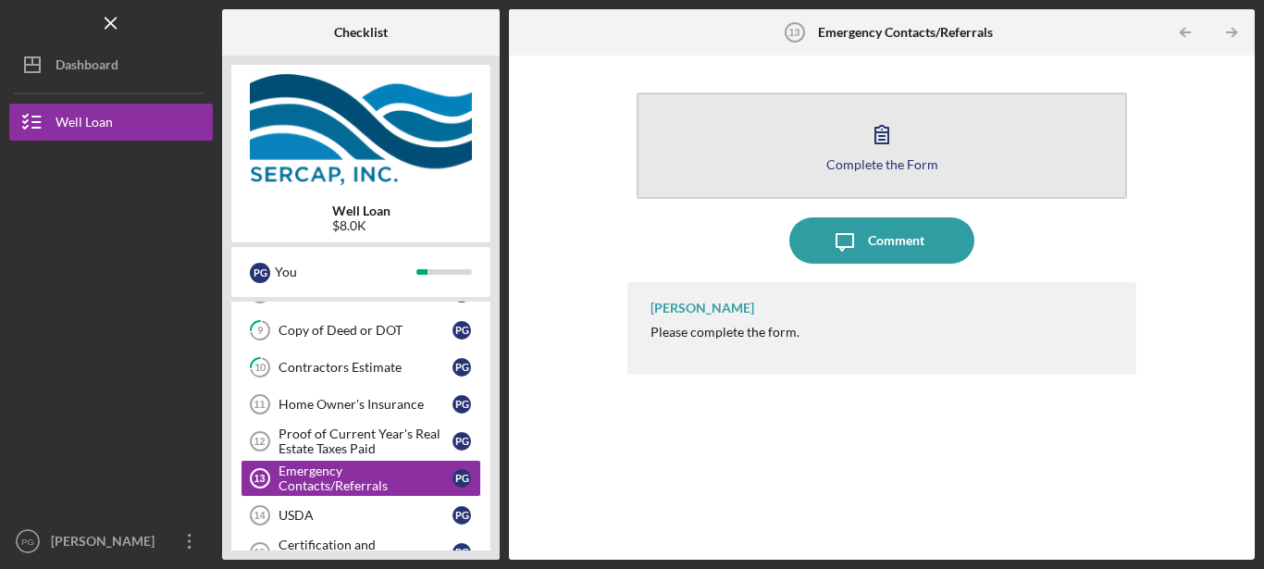
click at [904, 152] on button "Complete the Form Form" at bounding box center [881, 145] width 490 height 106
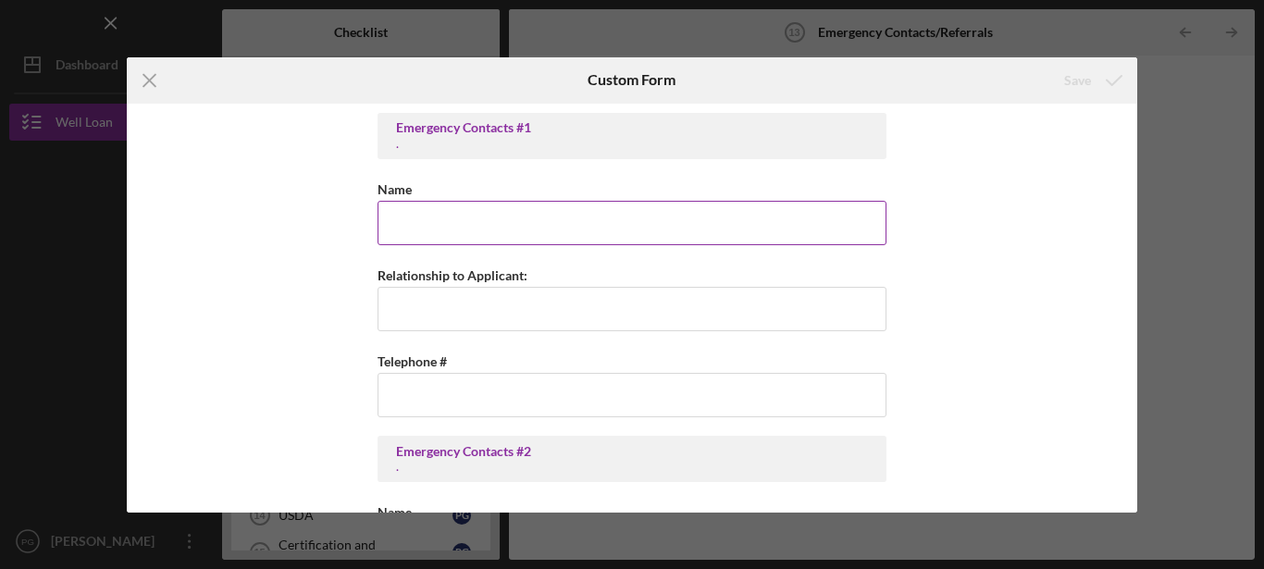
click at [503, 235] on input "Name" at bounding box center [631, 223] width 509 height 44
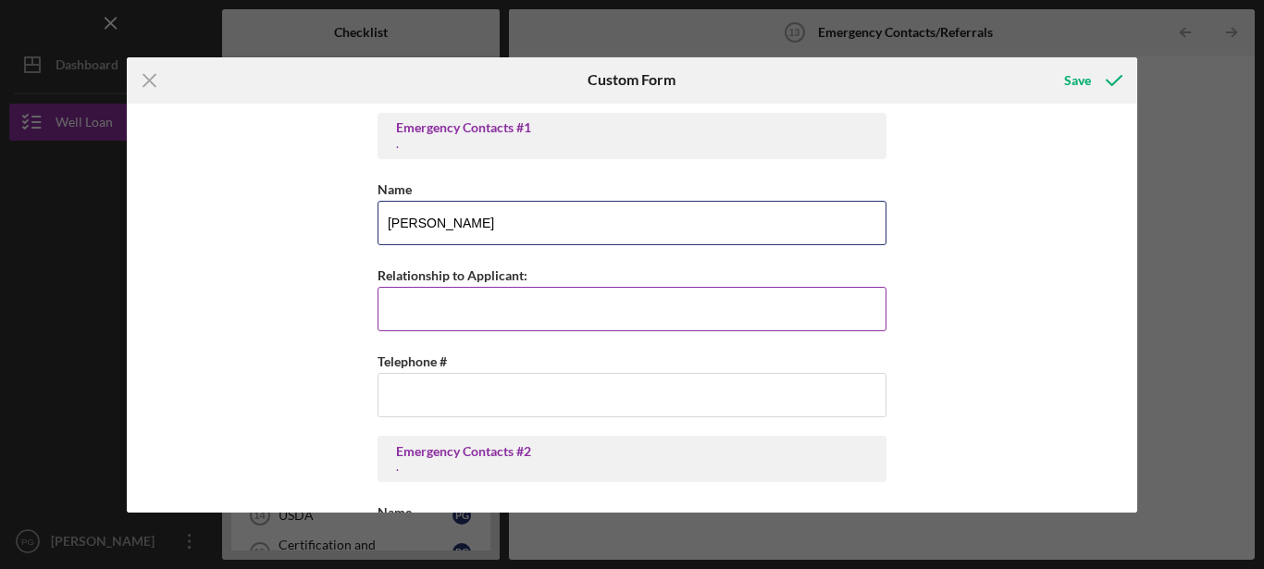
type input "[PERSON_NAME]"
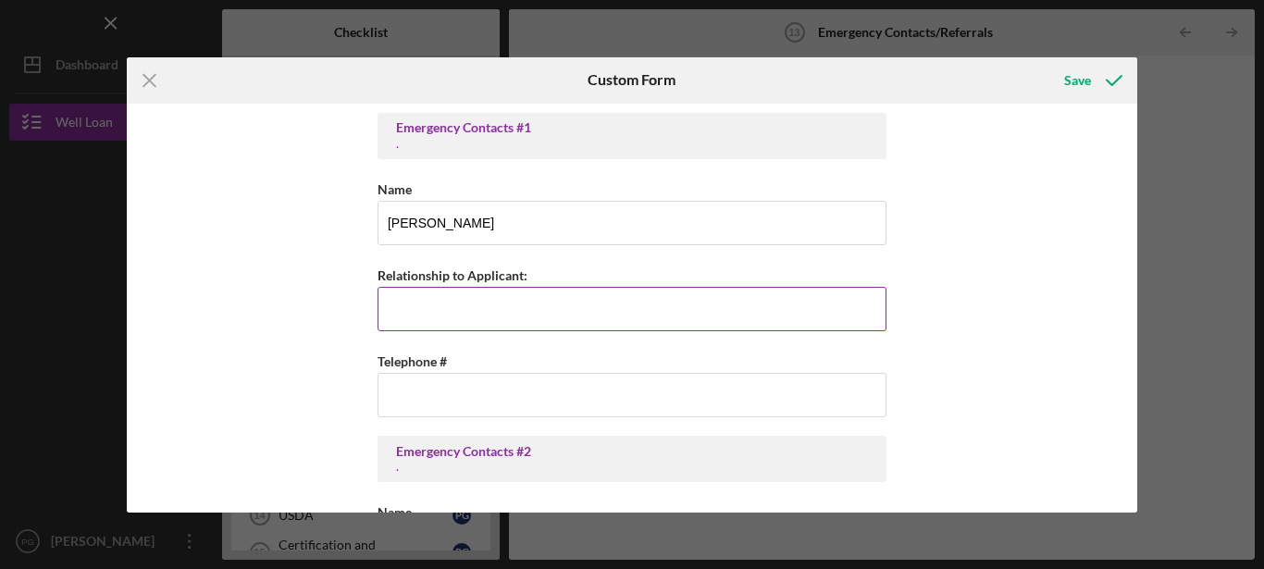
click at [543, 315] on input "Relationship to Applicant:" at bounding box center [631, 309] width 509 height 44
type input "Daughter"
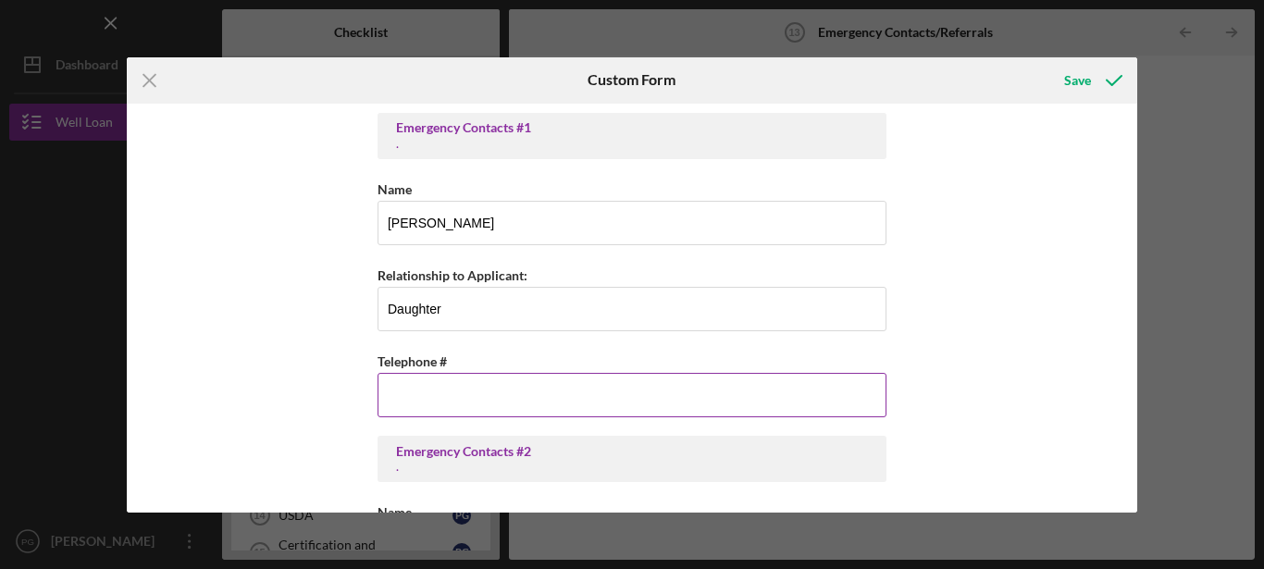
click at [536, 405] on input "Telephone #" at bounding box center [631, 395] width 509 height 44
type input "[PHONE_NUMBER]"
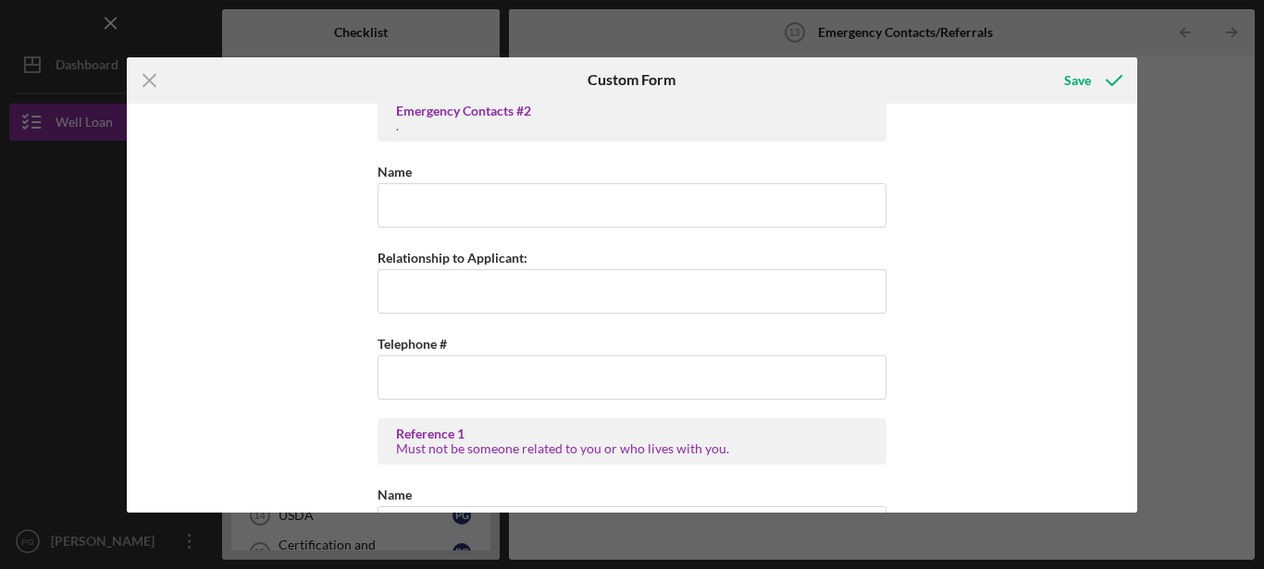
scroll to position [327, 0]
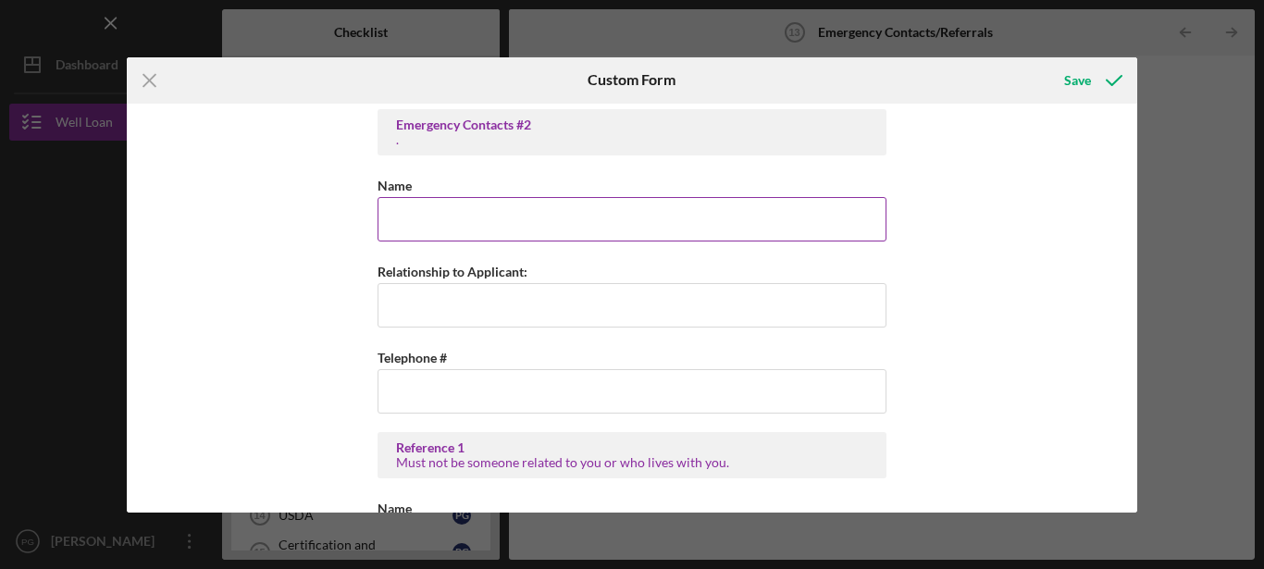
click at [550, 222] on input "Name" at bounding box center [631, 219] width 509 height 44
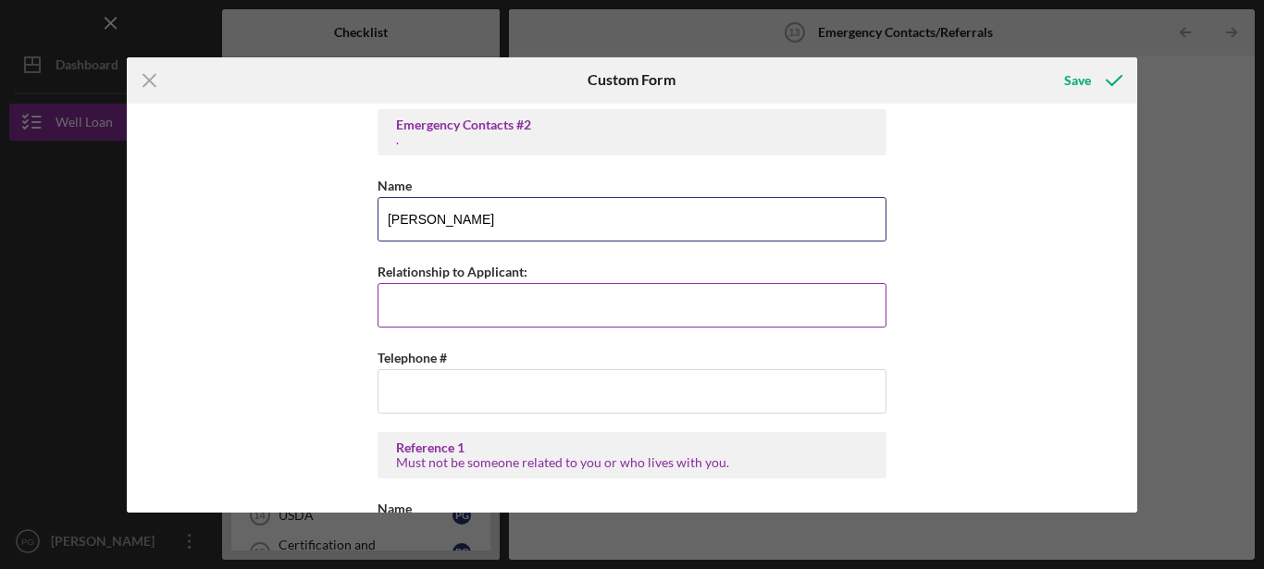
type input "[PERSON_NAME]"
click at [525, 316] on input "Relationship to Applicant:" at bounding box center [631, 305] width 509 height 44
type input "Daughter"
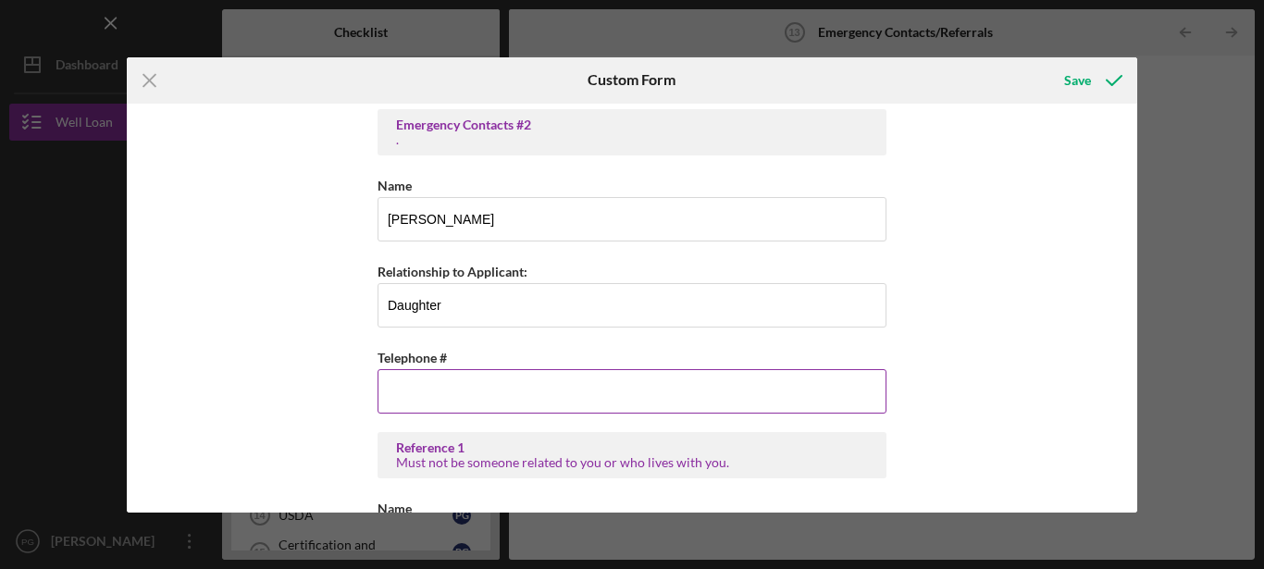
click at [508, 402] on input "Telephone #" at bounding box center [631, 391] width 509 height 44
type input "[PHONE_NUMBER]"
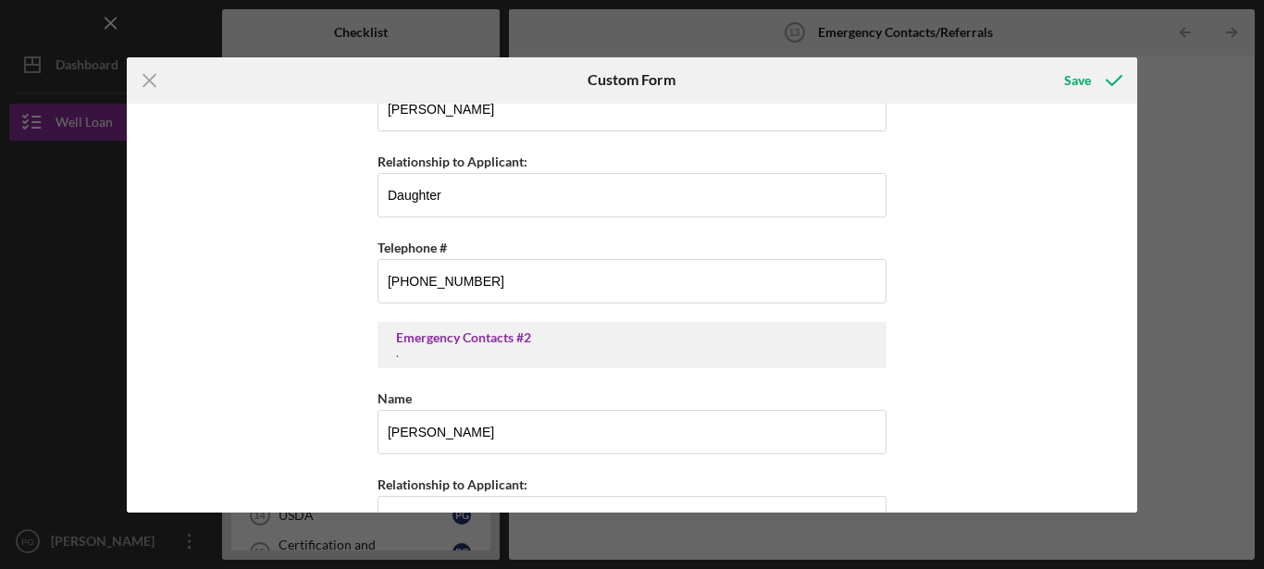
scroll to position [117, 0]
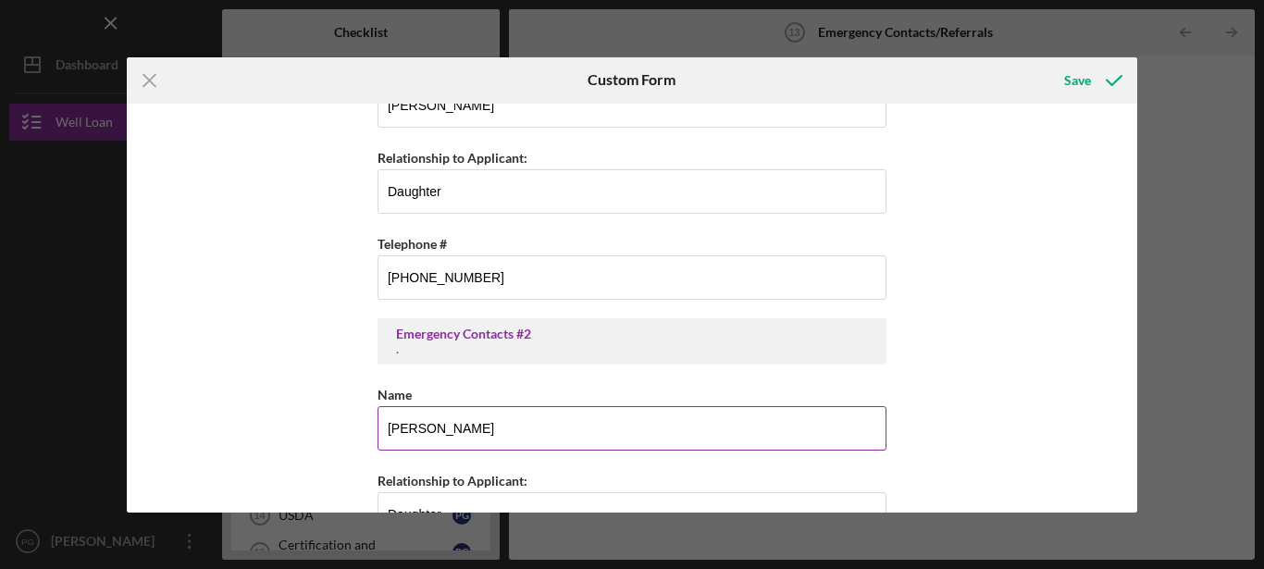
click at [590, 427] on input "[PERSON_NAME]" at bounding box center [631, 428] width 509 height 44
type input "A"
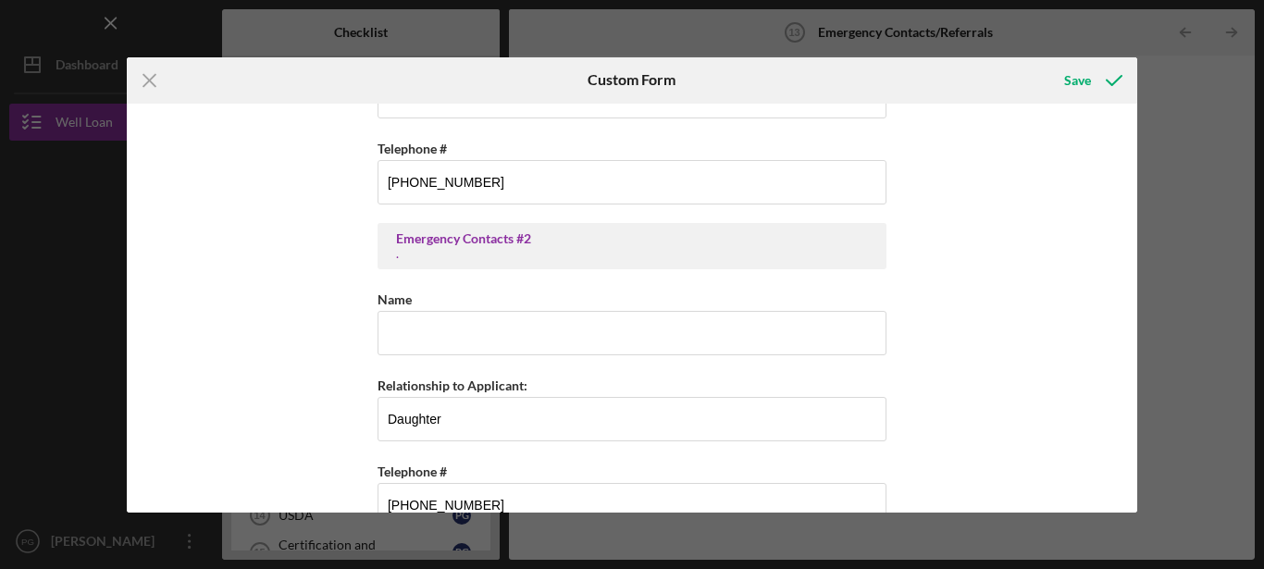
scroll to position [209, 0]
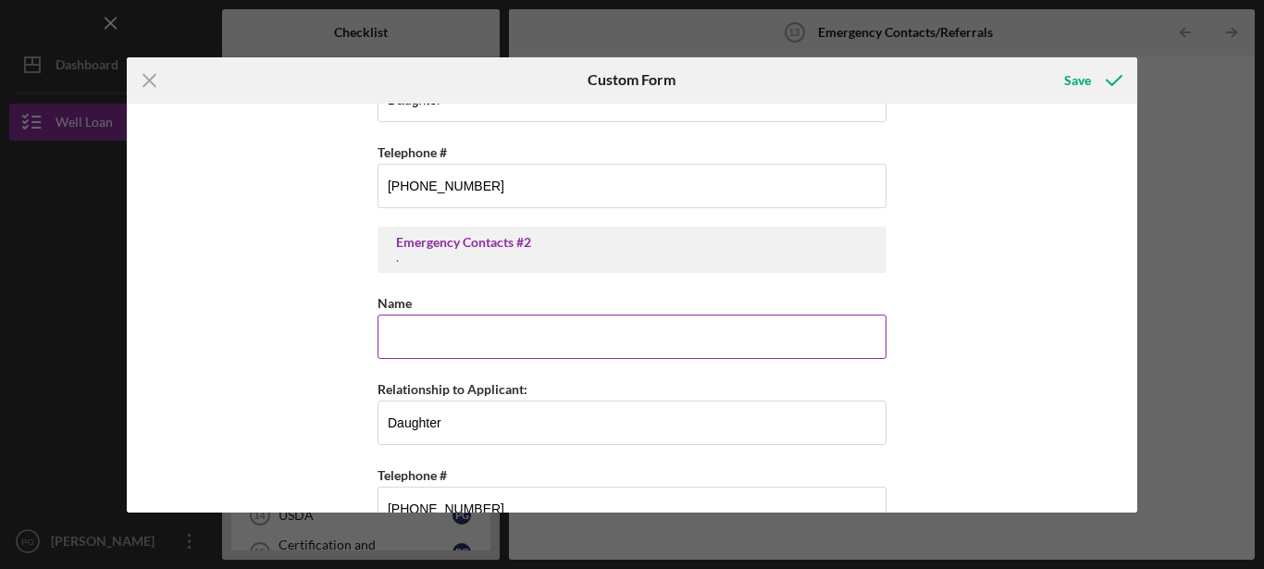
click at [531, 335] on input "Name" at bounding box center [631, 336] width 509 height 44
type input "[PERSON_NAME]"
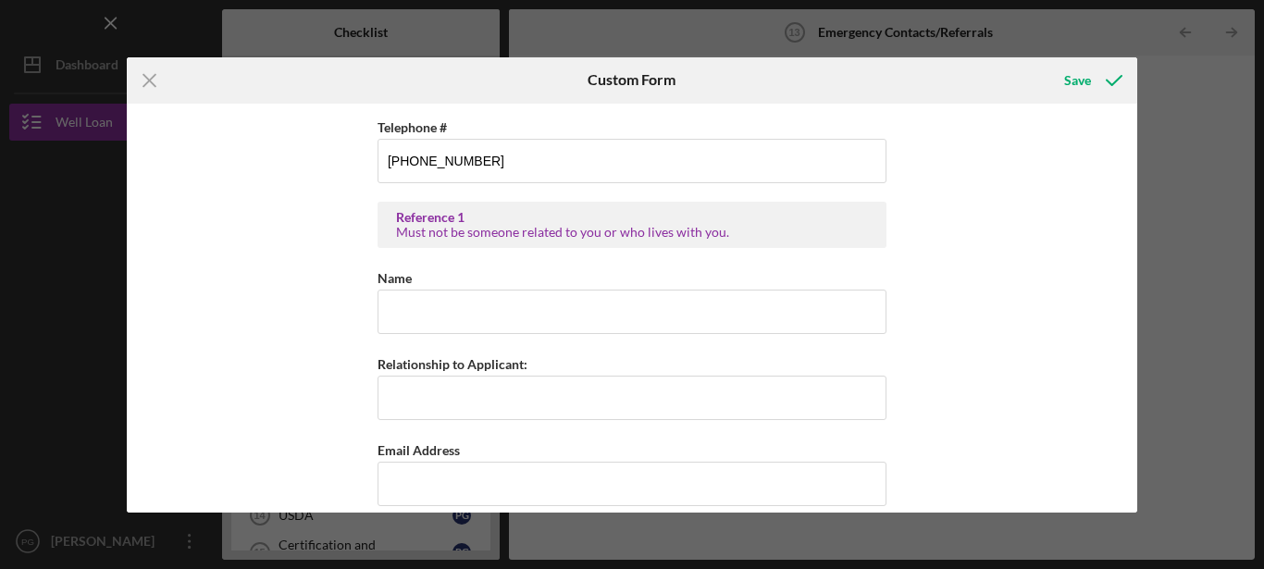
scroll to position [550, 0]
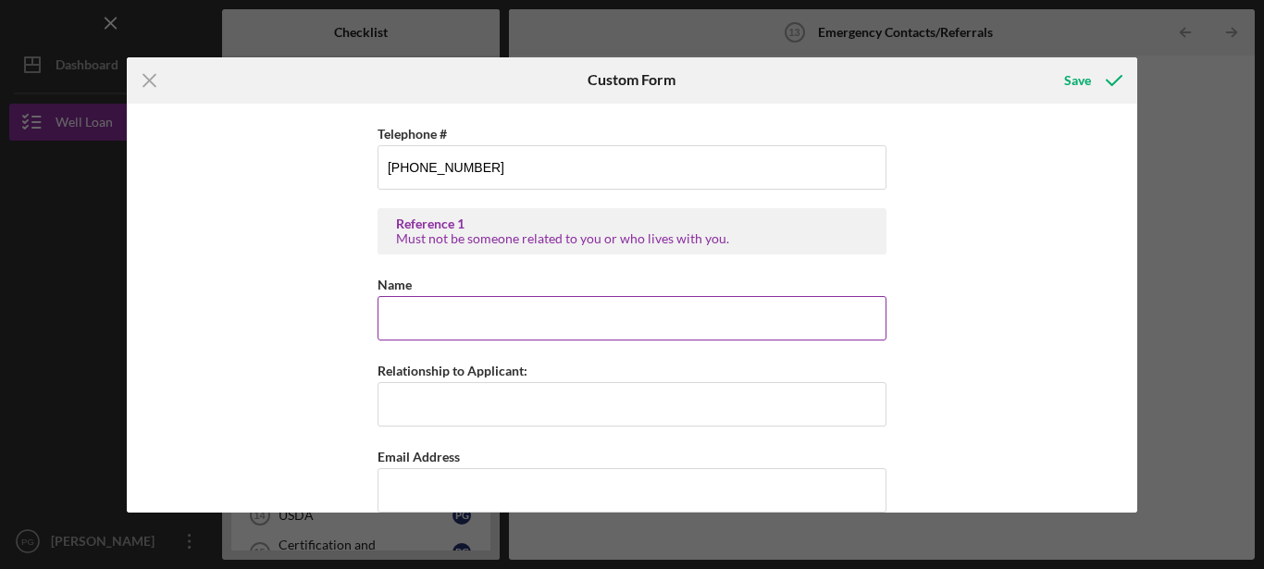
click at [528, 333] on input "Name" at bounding box center [631, 318] width 509 height 44
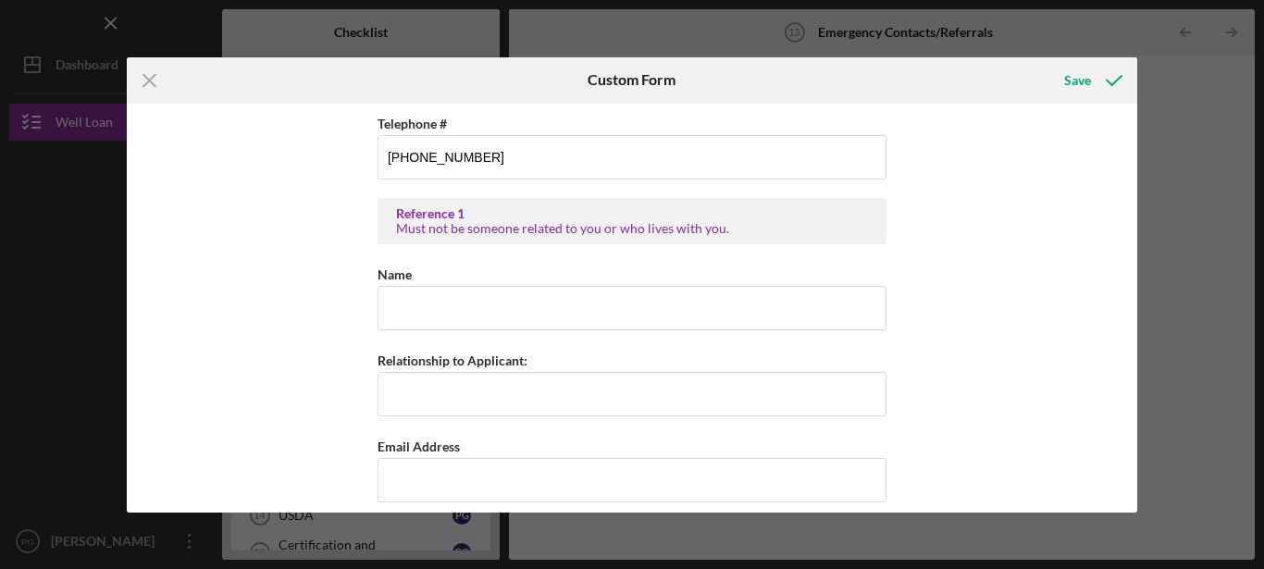
scroll to position [564, 0]
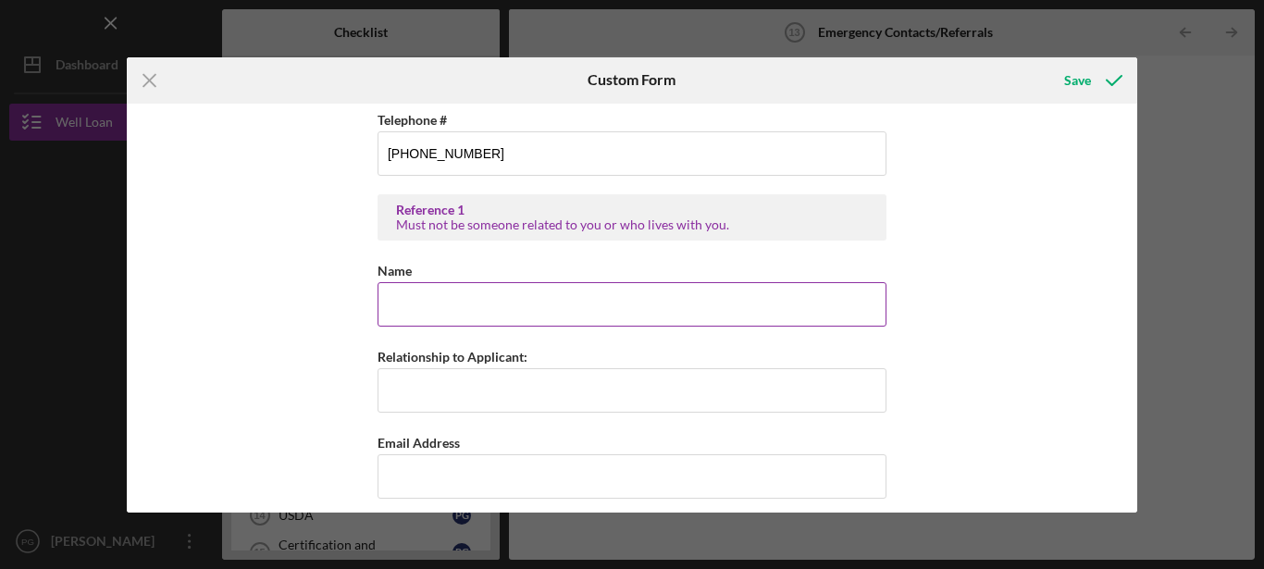
drag, startPoint x: 1065, startPoint y: 315, endPoint x: 698, endPoint y: 311, distance: 366.3
click at [698, 311] on div "Emergency Contacts #1 . Name [PERSON_NAME] Relationship to Applicant: Daughter …" at bounding box center [632, 308] width 1011 height 409
click at [698, 311] on input "Name" at bounding box center [631, 304] width 509 height 44
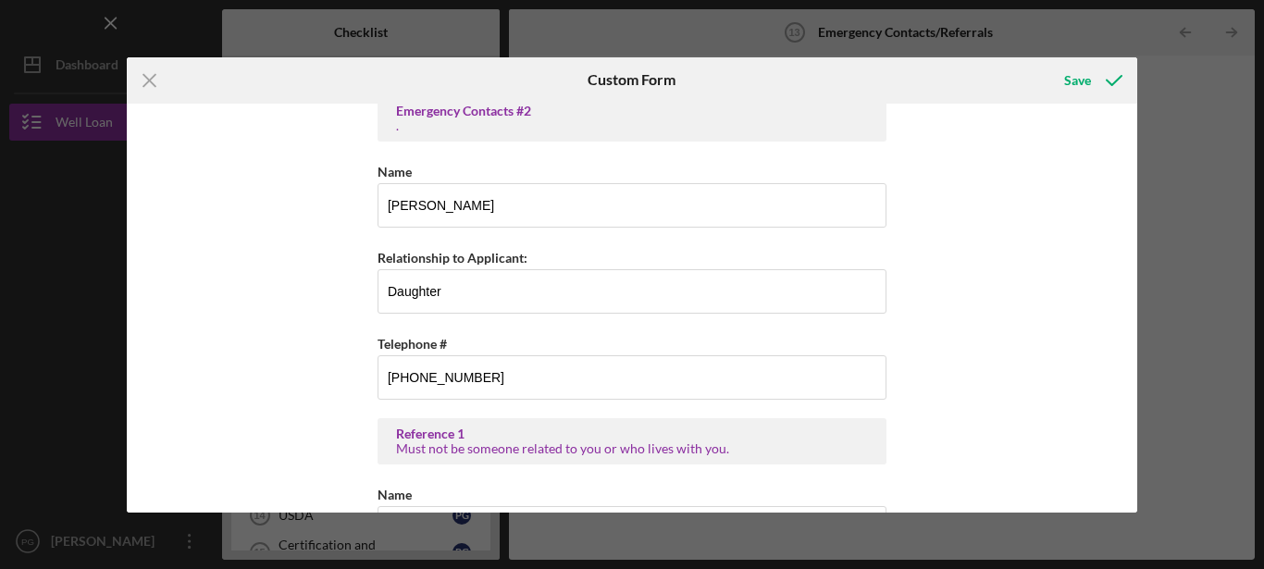
scroll to position [305, 0]
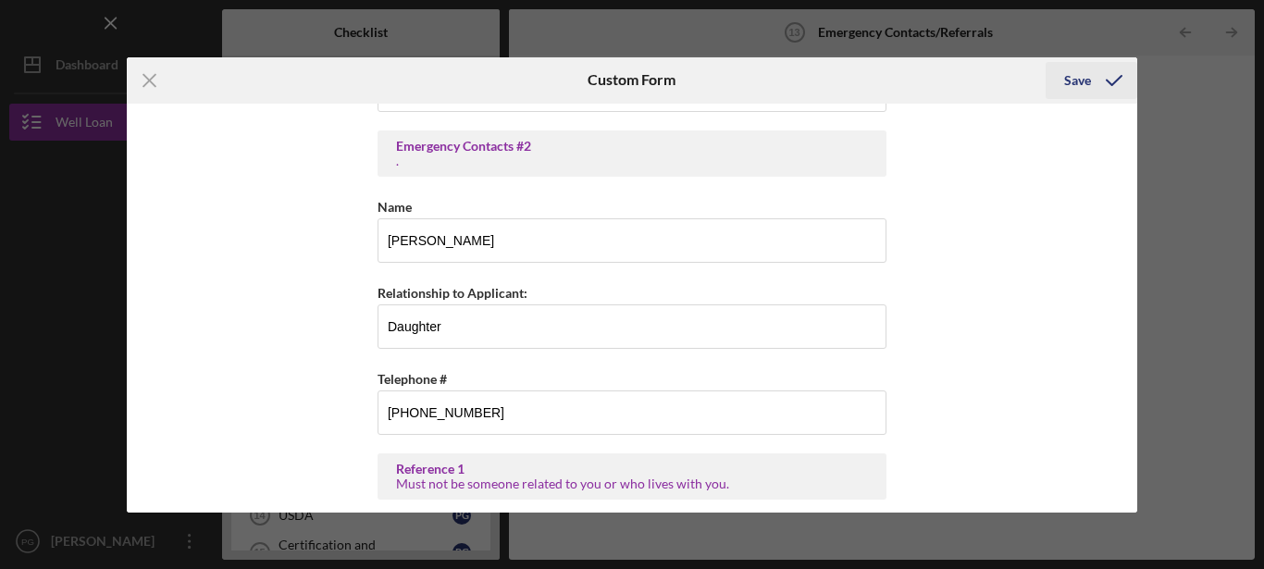
click at [1076, 80] on div "Save" at bounding box center [1077, 80] width 27 height 37
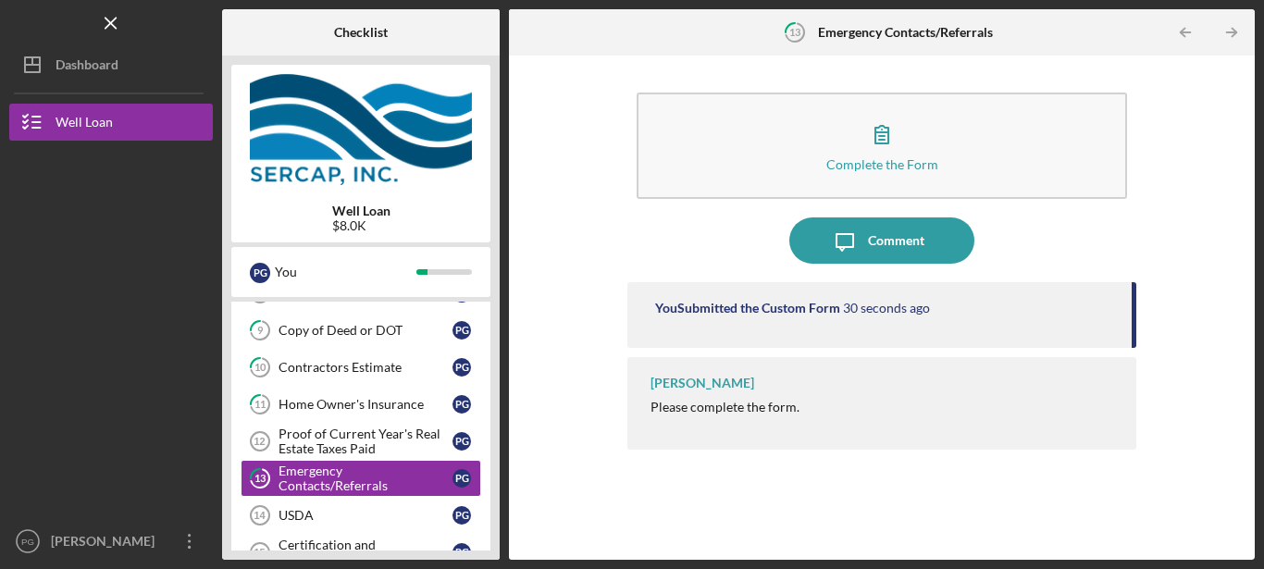
click at [540, 466] on div "Complete the Form Form Icon/Message Comment You Submitted the Custom Form 30 se…" at bounding box center [881, 308] width 727 height 486
drag, startPoint x: 488, startPoint y: 170, endPoint x: 498, endPoint y: 186, distance: 18.2
click at [498, 186] on div "Well Loan $8.0K P G You Icon/Expander Eligibility 8 / 8 Icon/Expander Documenta…" at bounding box center [360, 307] width 277 height 504
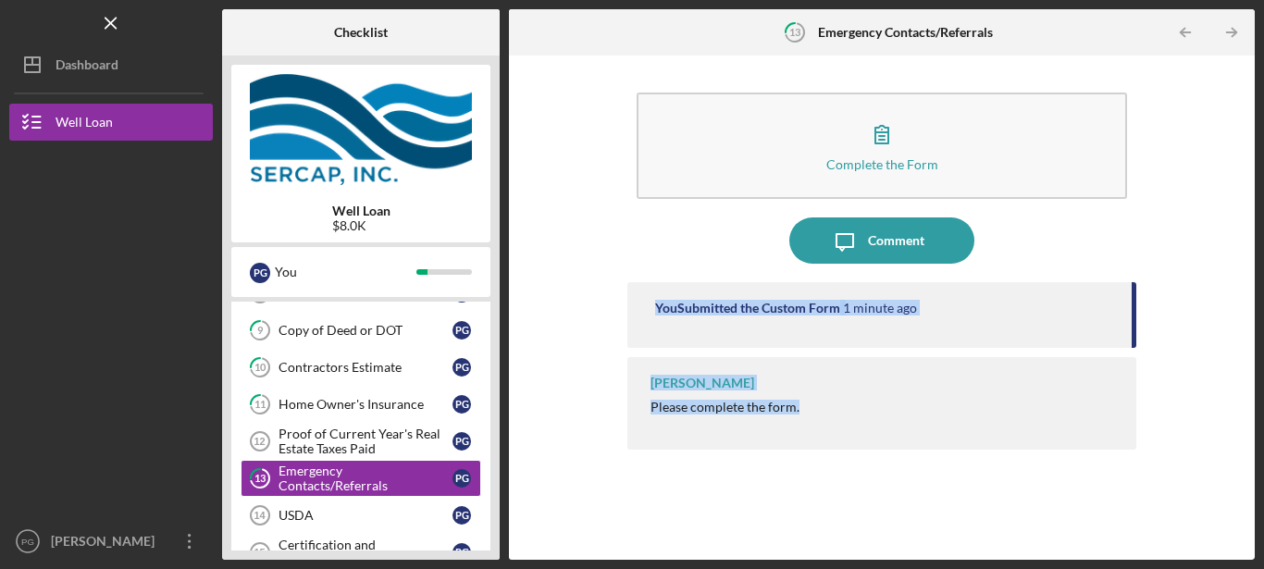
drag, startPoint x: 496, startPoint y: 195, endPoint x: 558, endPoint y: 479, distance: 290.6
click at [499, 479] on div "Well Loan $8.0K P G You Icon/Expander Eligibility 8 / 8 Icon/Expander Documenta…" at bounding box center [360, 307] width 277 height 504
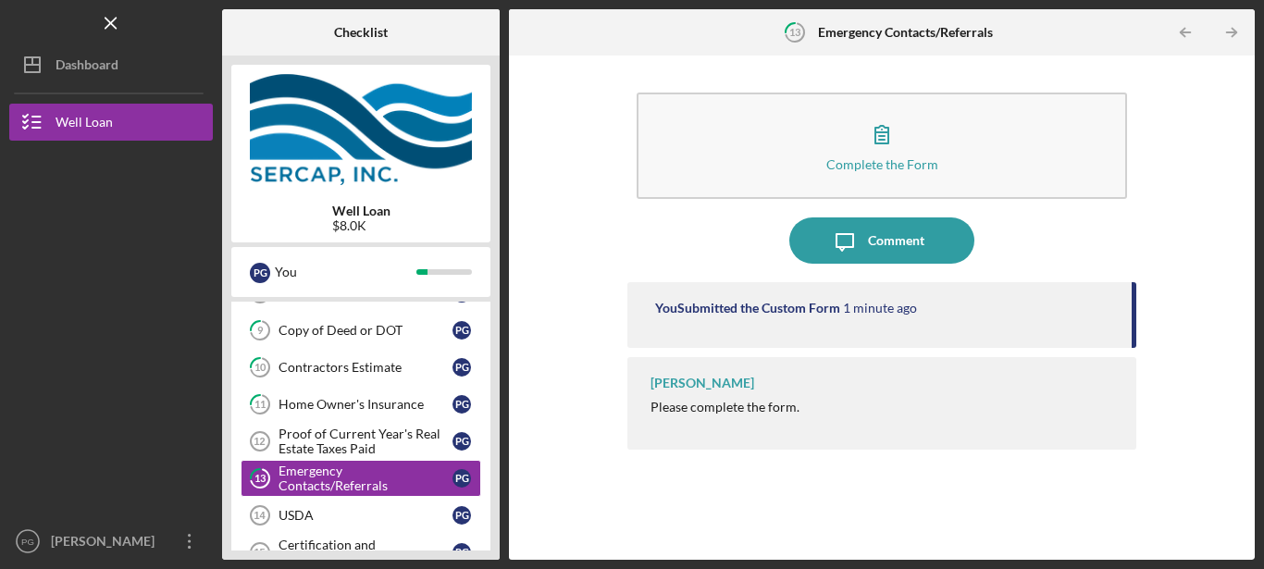
click at [573, 475] on div "Complete the Form Form Icon/Message Comment You Submitted the Custom Form 1 min…" at bounding box center [881, 308] width 727 height 486
click at [297, 518] on div "USDA" at bounding box center [365, 515] width 174 height 15
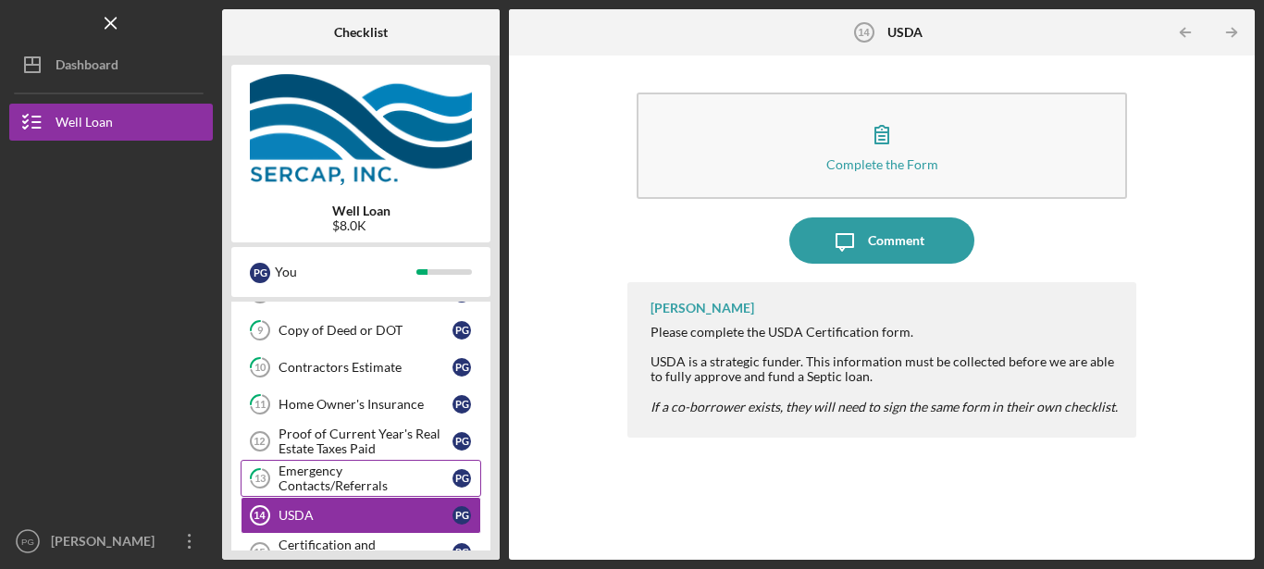
click at [335, 471] on link "13 Emergency Contacts/Referrals P G" at bounding box center [360, 478] width 240 height 37
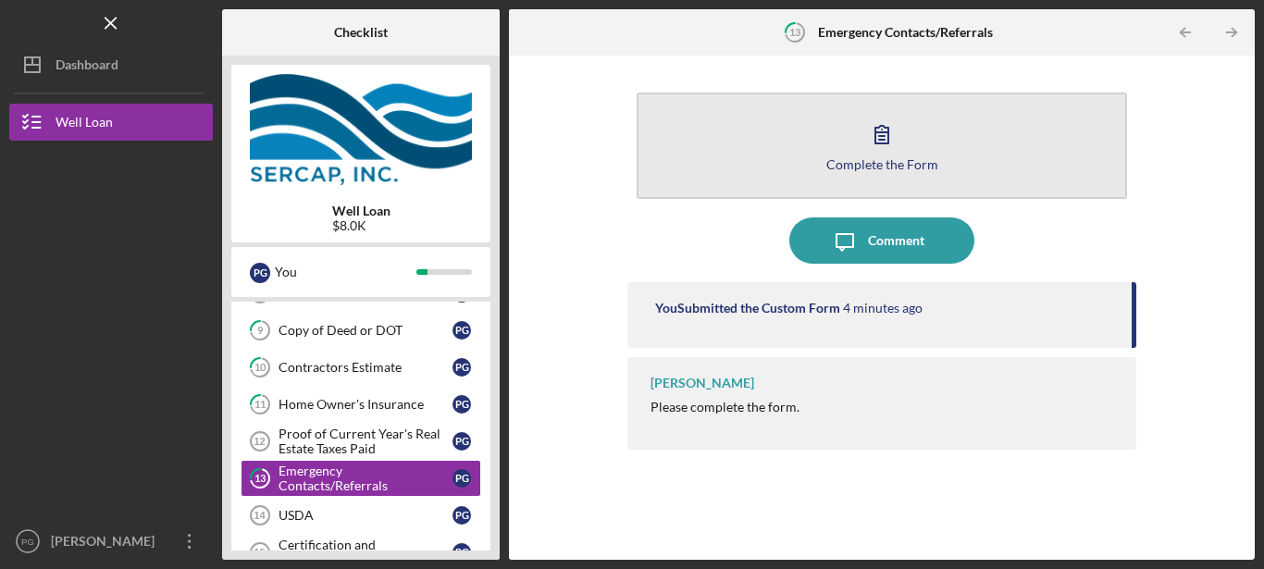
click at [883, 160] on div "Complete the Form" at bounding box center [882, 164] width 112 height 14
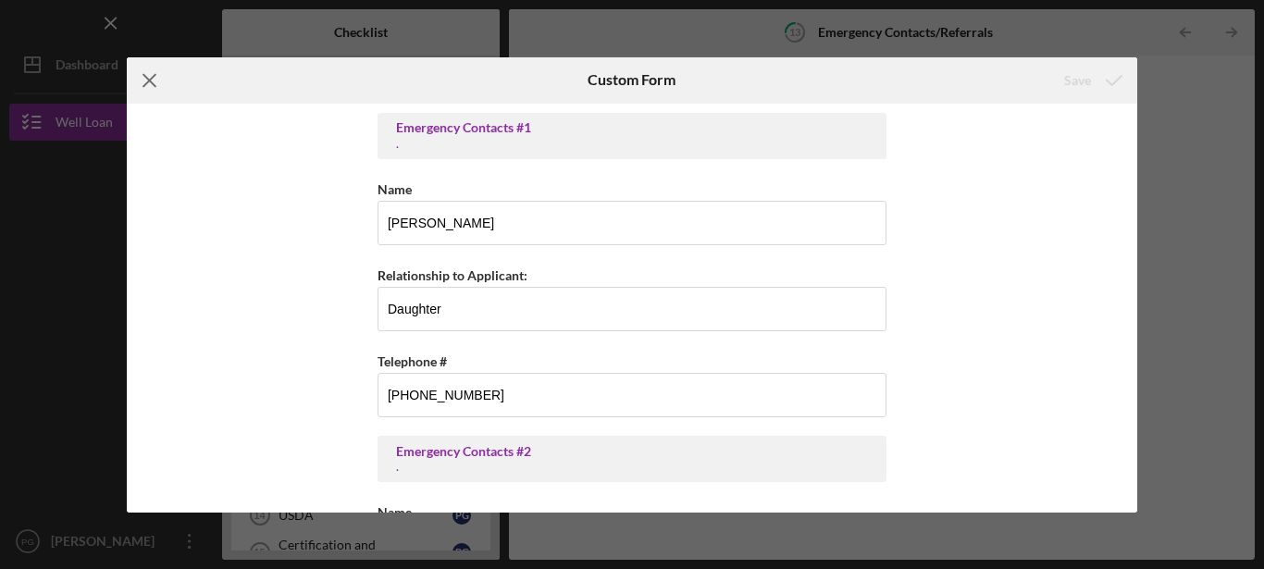
click at [151, 78] on icon "Icon/Menu Close" at bounding box center [150, 80] width 46 height 46
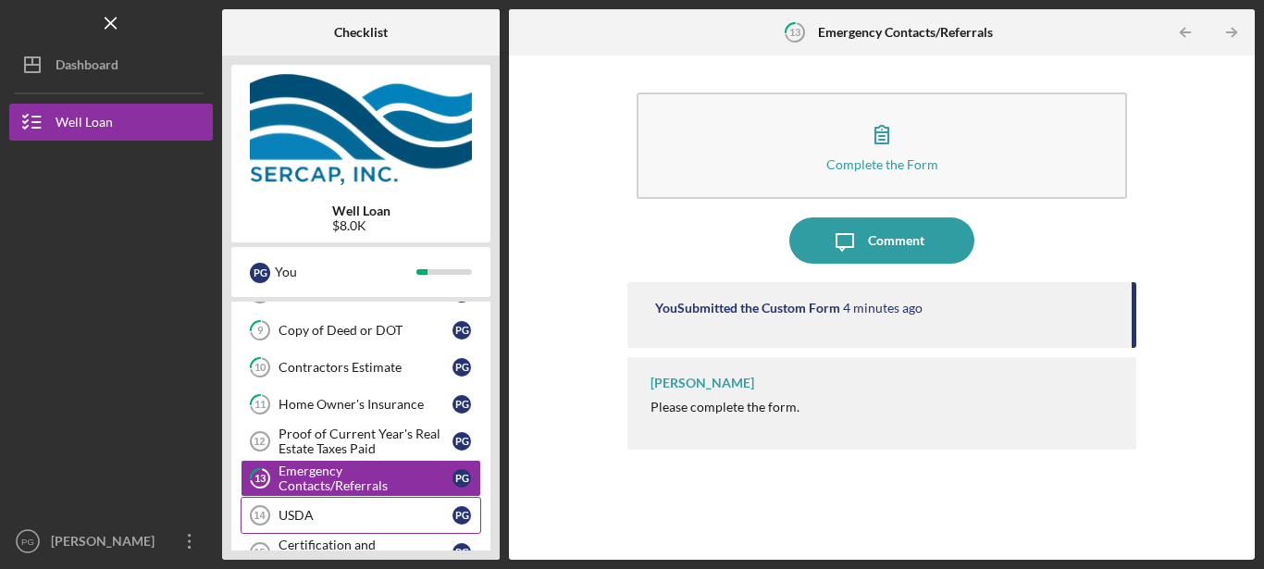
click at [292, 510] on div "USDA" at bounding box center [365, 515] width 174 height 15
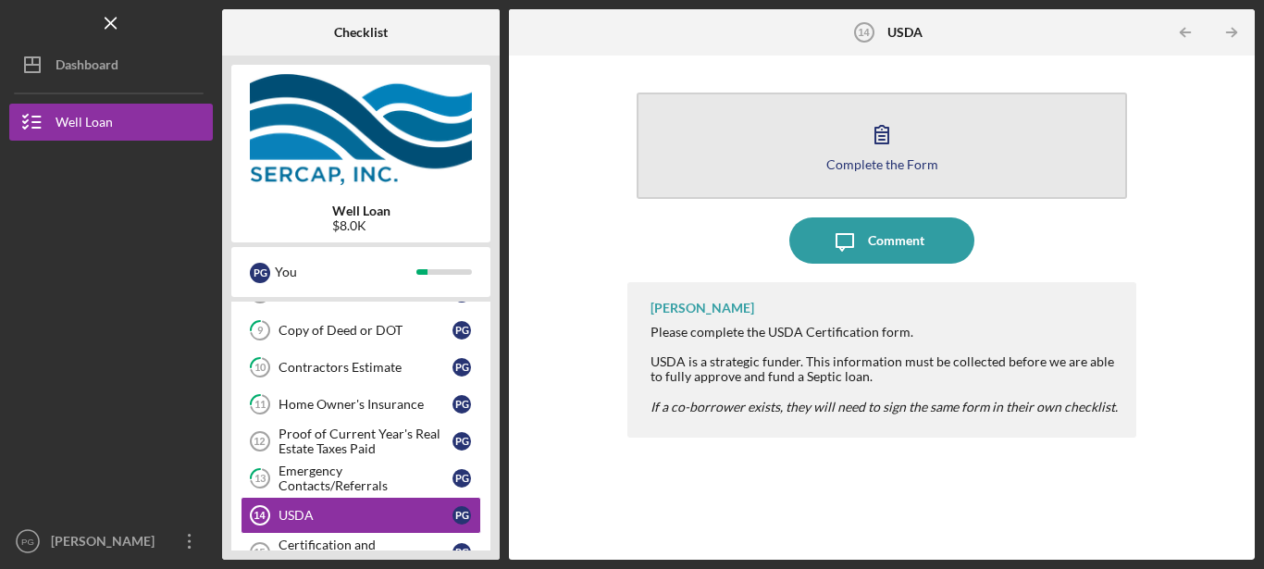
click at [849, 158] on div "Complete the Form" at bounding box center [882, 164] width 112 height 14
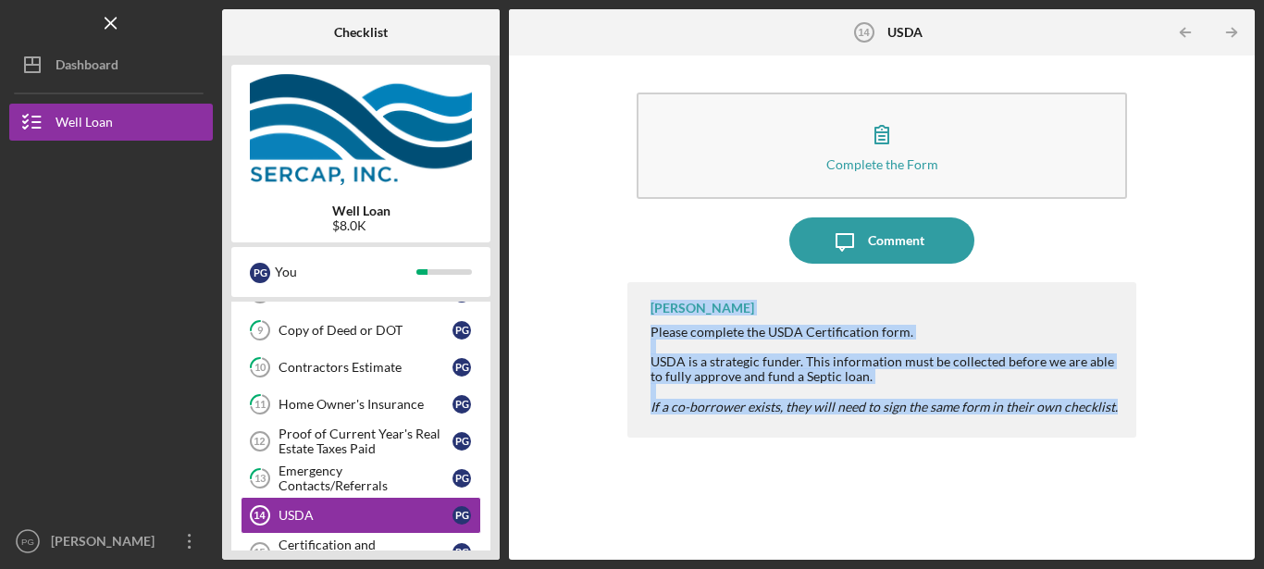
drag, startPoint x: 494, startPoint y: 300, endPoint x: 505, endPoint y: 478, distance: 178.9
click at [499, 478] on div "Well Loan $8.0K P G You Icon/Expander Eligibility 8 / 8 Icon/Expander Documenta…" at bounding box center [360, 307] width 277 height 504
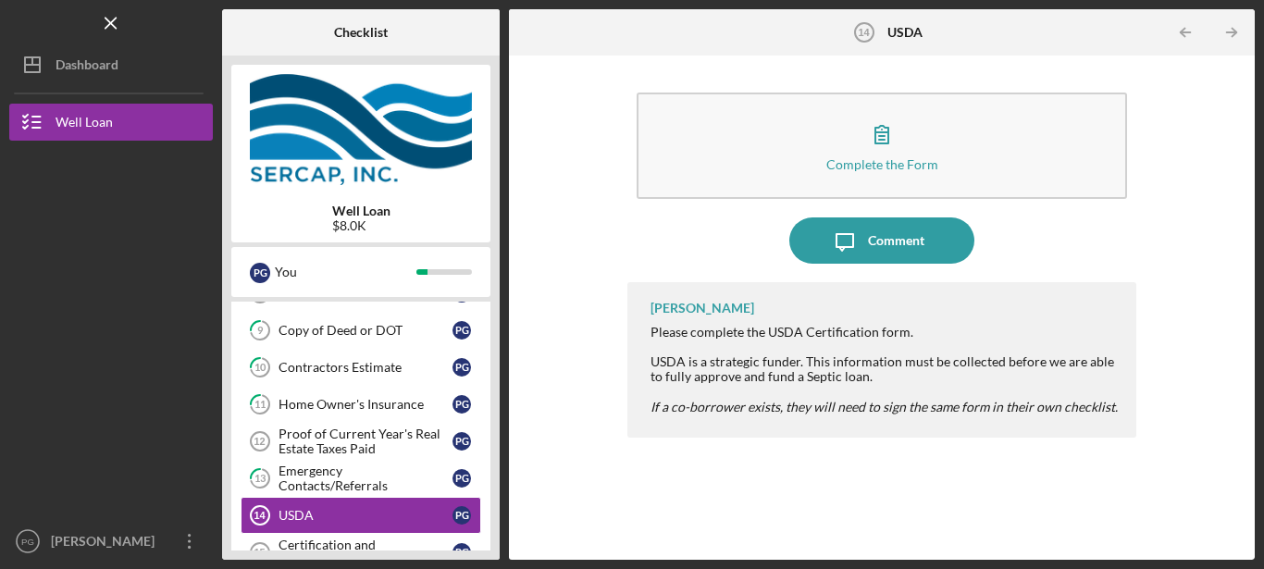
drag, startPoint x: 616, startPoint y: 512, endPoint x: 605, endPoint y: 501, distance: 15.7
click at [605, 501] on div "Complete the Form Form Icon/Message Comment [PERSON_NAME] Please complete the U…" at bounding box center [881, 308] width 727 height 486
click at [357, 540] on div "Certification and Confidentiality" at bounding box center [365, 552] width 174 height 30
